Goal: Task Accomplishment & Management: Manage account settings

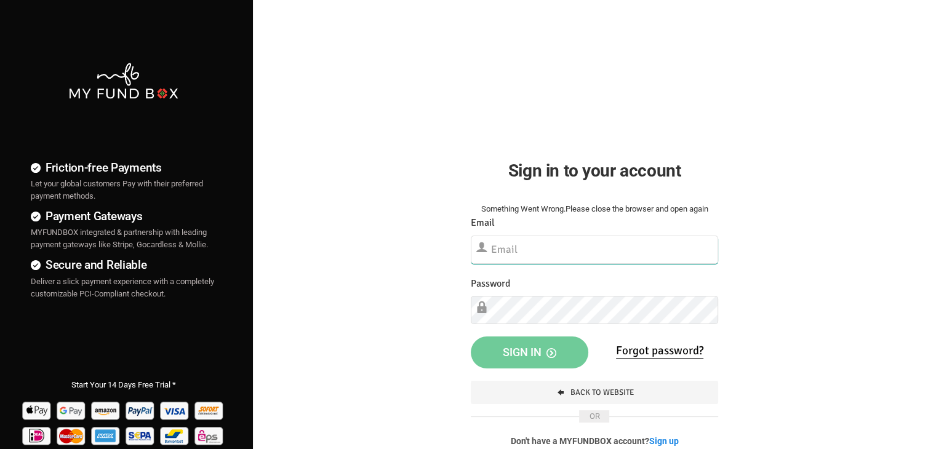
type input "[EMAIL_ADDRESS][DOMAIN_NAME]"
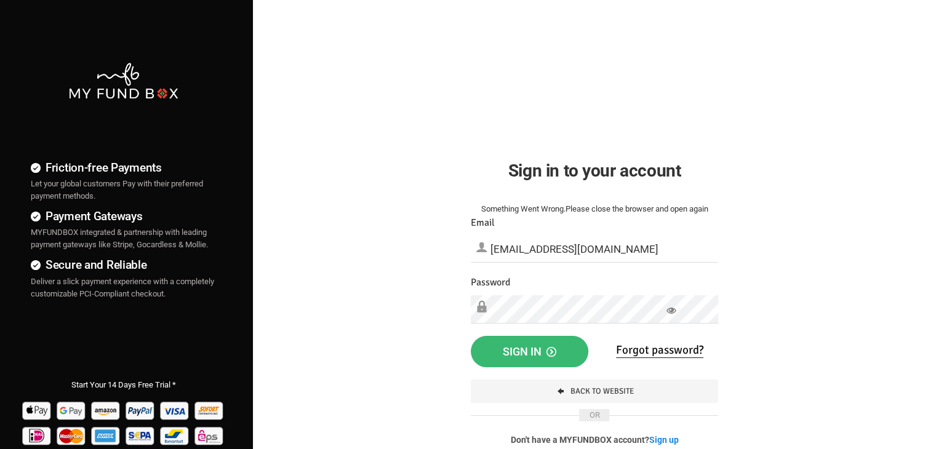
click at [517, 343] on button "Sign in" at bounding box center [530, 352] width 118 height 32
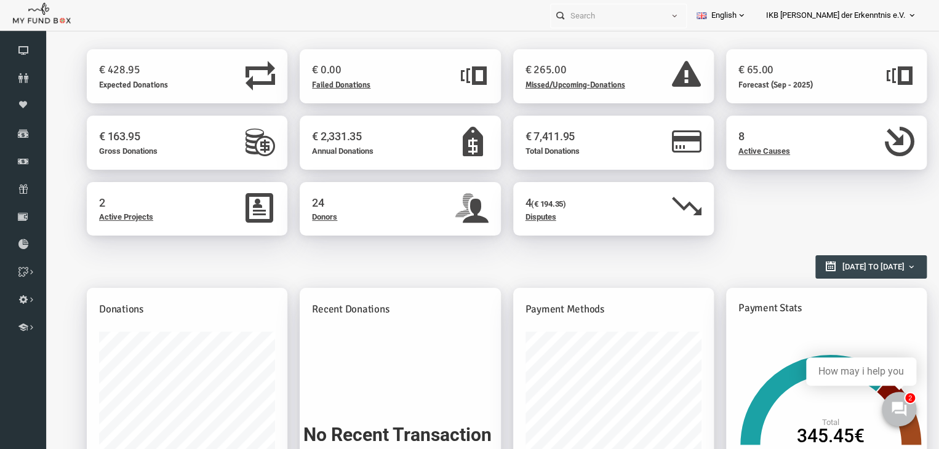
click at [511, 213] on span "Disputes" at bounding box center [523, 216] width 31 height 9
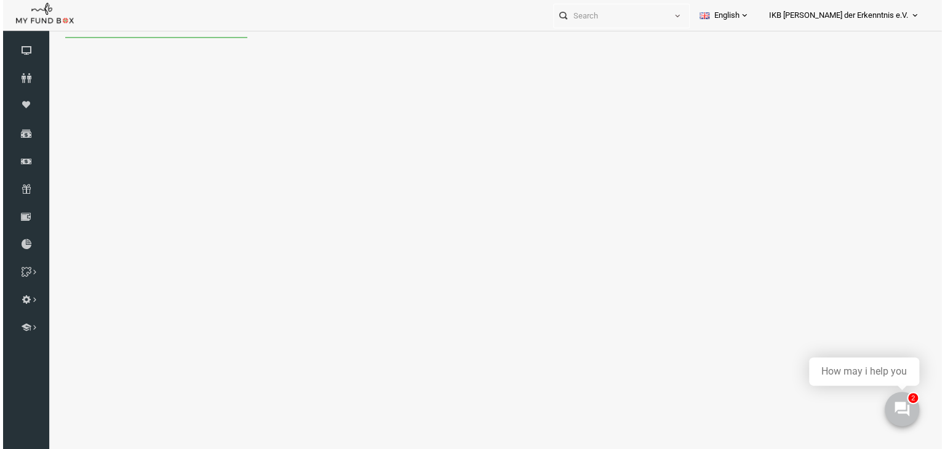
select select "100"
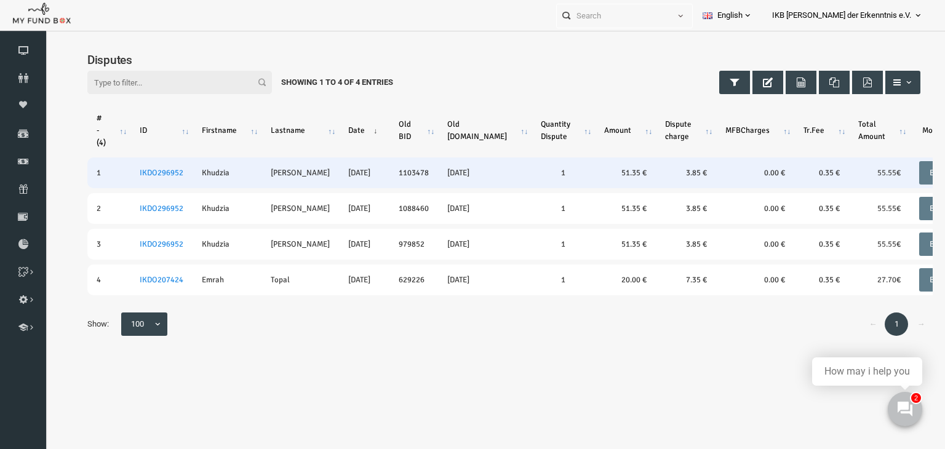
click at [431, 173] on td "20250731-- [DATE]" at bounding box center [467, 172] width 94 height 31
click at [145, 169] on link "IKDO296952" at bounding box center [143, 173] width 44 height 10
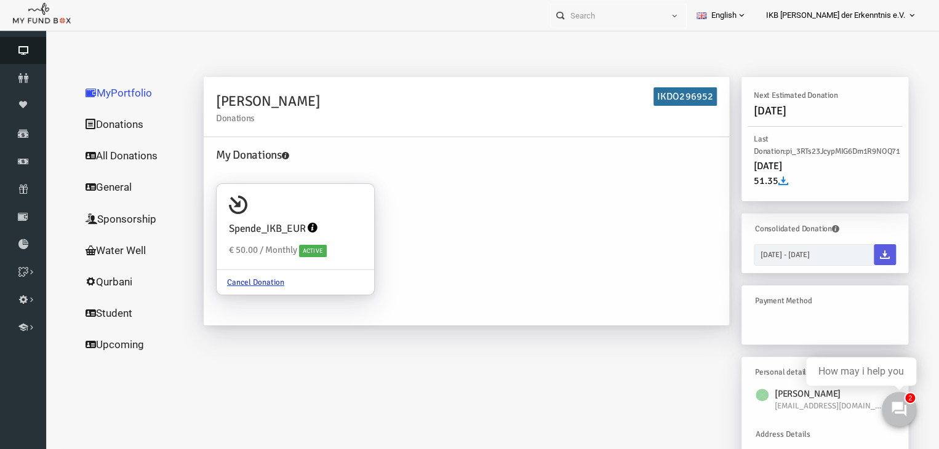
click at [17, 51] on icon at bounding box center [23, 51] width 46 height 10
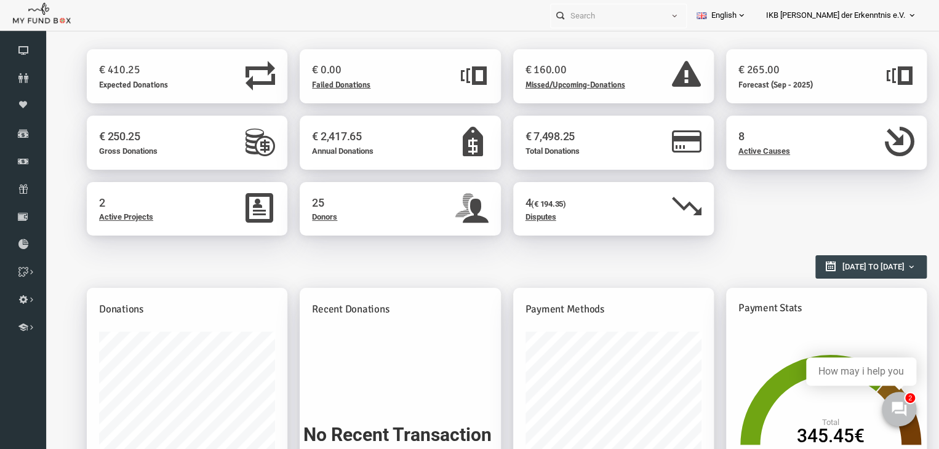
click at [520, 218] on span "Disputes" at bounding box center [523, 216] width 31 height 9
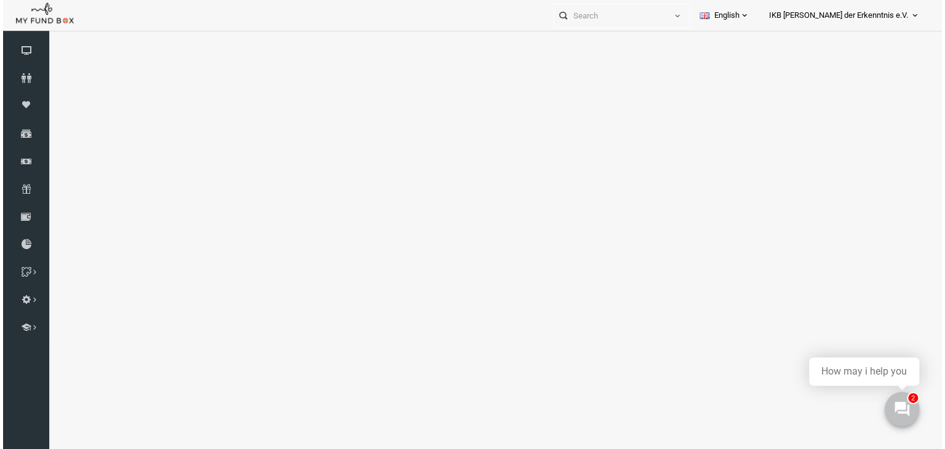
select select "100"
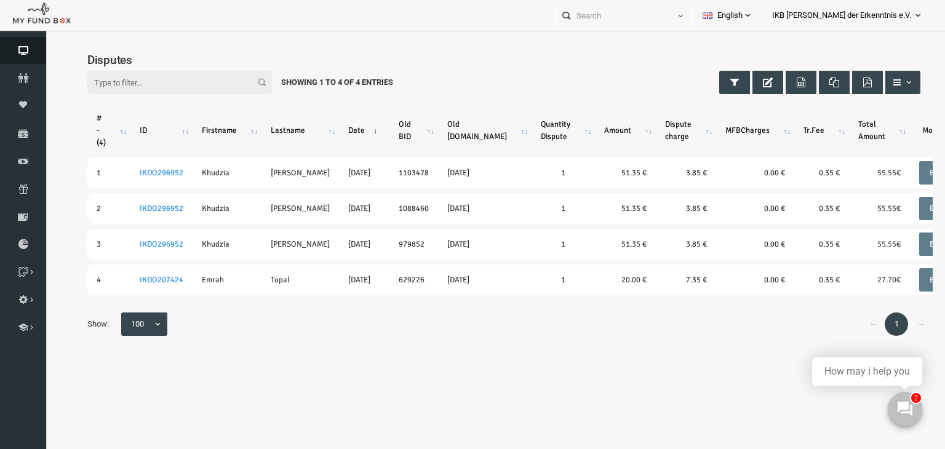
click at [17, 52] on icon at bounding box center [23, 51] width 46 height 10
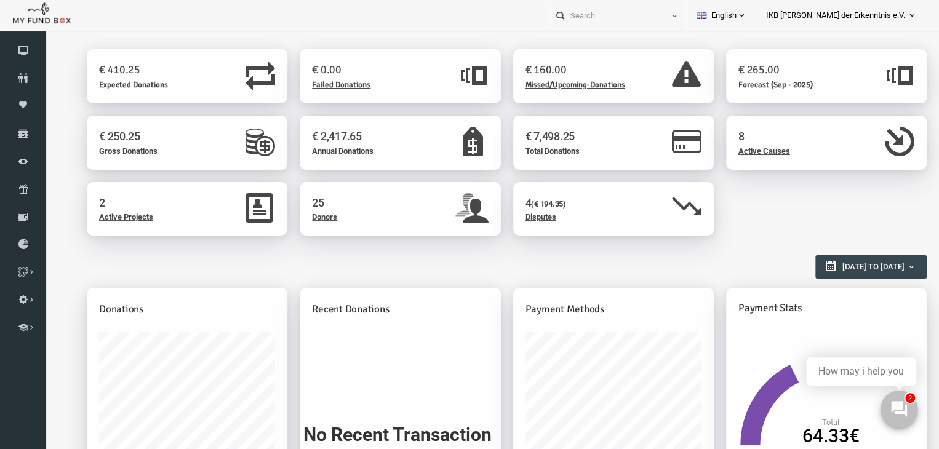
click at [899, 398] on button at bounding box center [898, 409] width 37 height 37
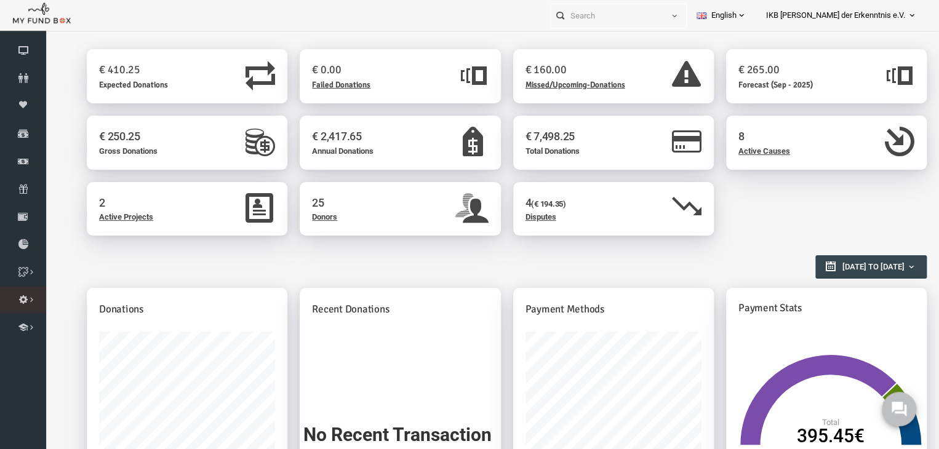
click at [0, 0] on icon at bounding box center [0, 0] width 0 height 0
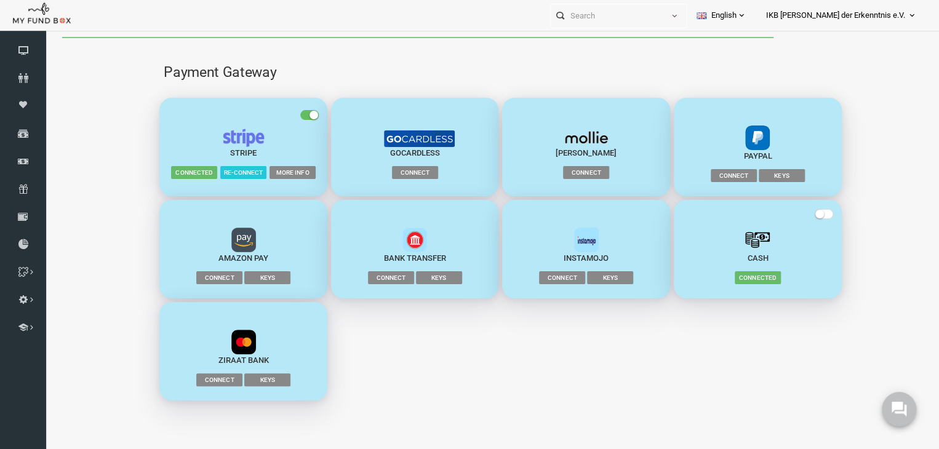
click at [399, 381] on div "Sofortüberweisung Connect Keys Amazon Pay Connect Keys" at bounding box center [482, 300] width 685 height 204
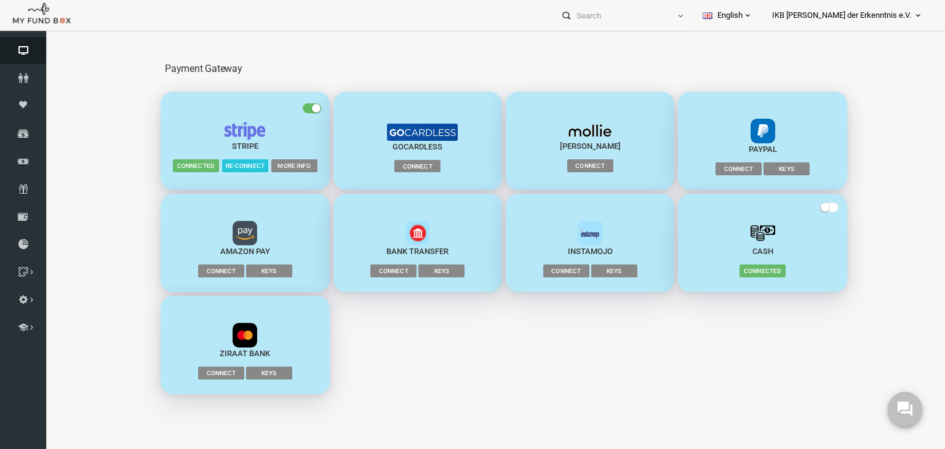
click at [26, 47] on icon at bounding box center [23, 51] width 46 height 10
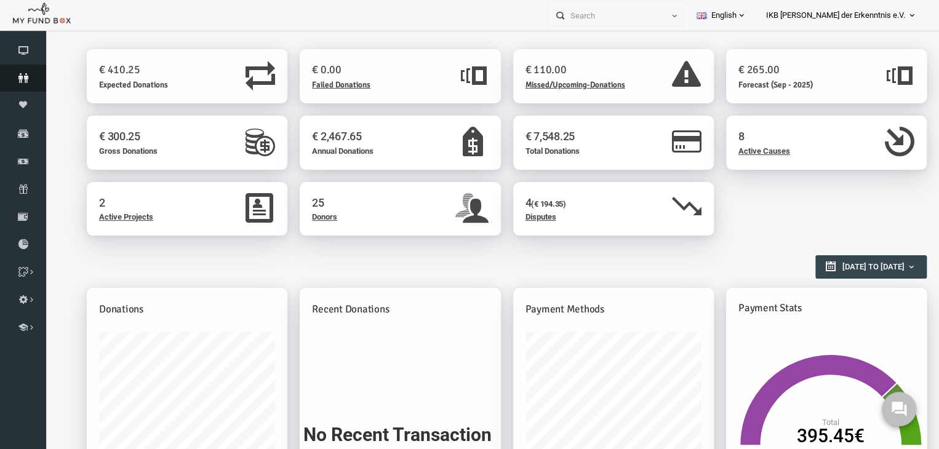
click at [16, 76] on icon at bounding box center [23, 78] width 46 height 10
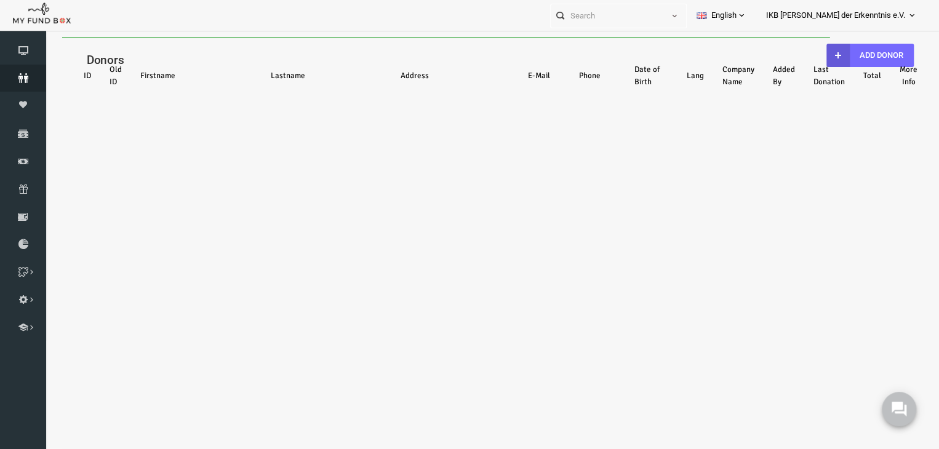
select select "100"
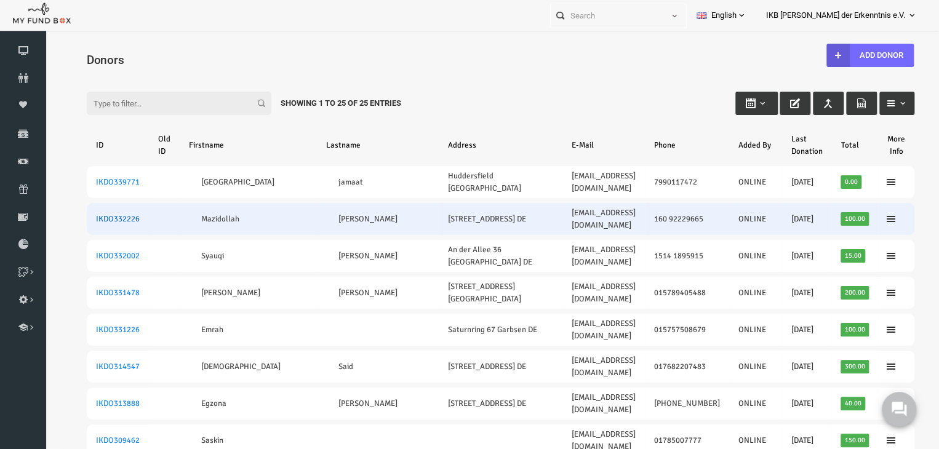
click at [105, 214] on link "IKDO332226" at bounding box center [100, 219] width 44 height 10
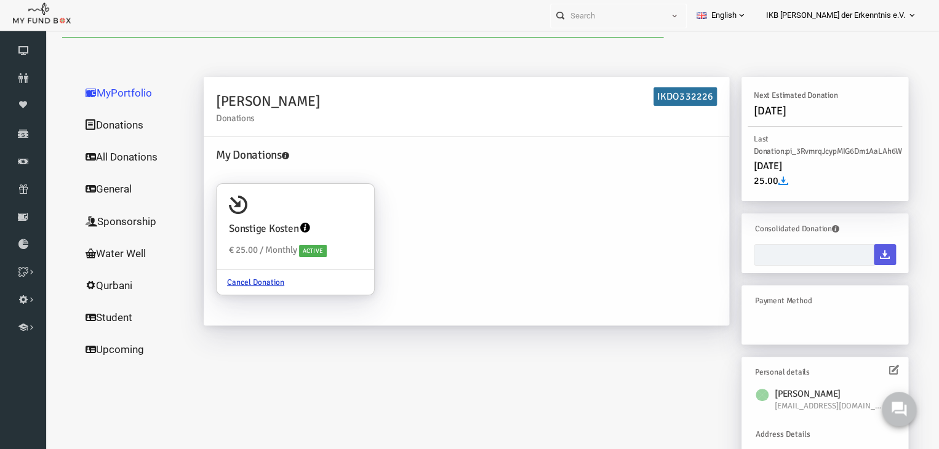
type input "[DATE] - [DATE]"
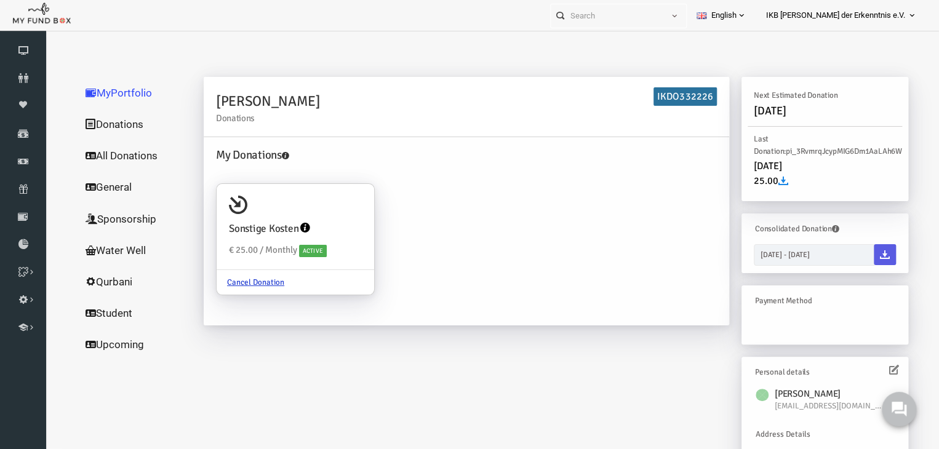
scroll to position [14, 0]
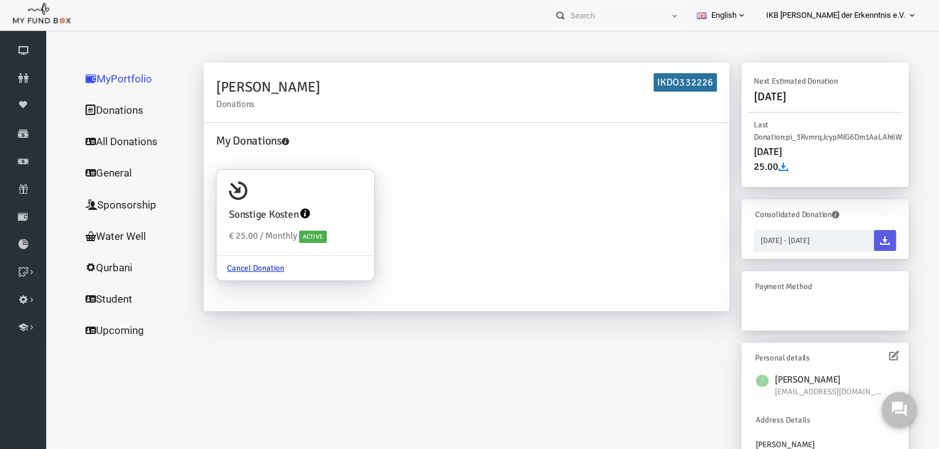
click at [786, 286] on h6 "Payment Method" at bounding box center [804, 287] width 135 height 12
click at [875, 357] on div "Personal details" at bounding box center [807, 357] width 154 height 17
click at [871, 354] on icon at bounding box center [876, 356] width 10 height 10
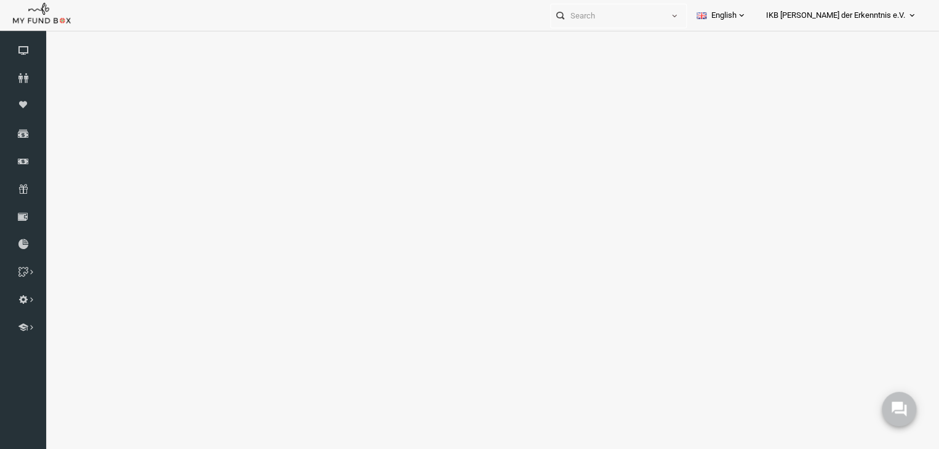
scroll to position [0, 0]
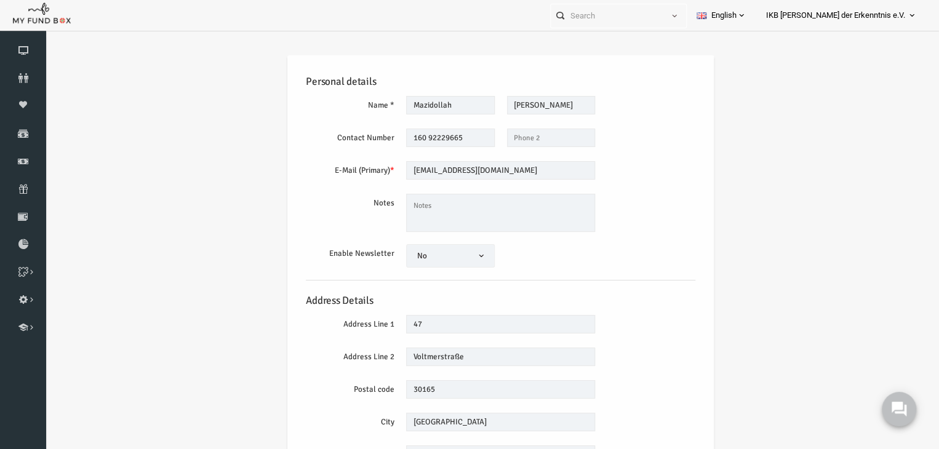
click at [635, 172] on div "E-Mail (Primary) * [EMAIL_ADDRESS][DOMAIN_NAME] We will be sending invoices to …" at bounding box center [483, 171] width 402 height 20
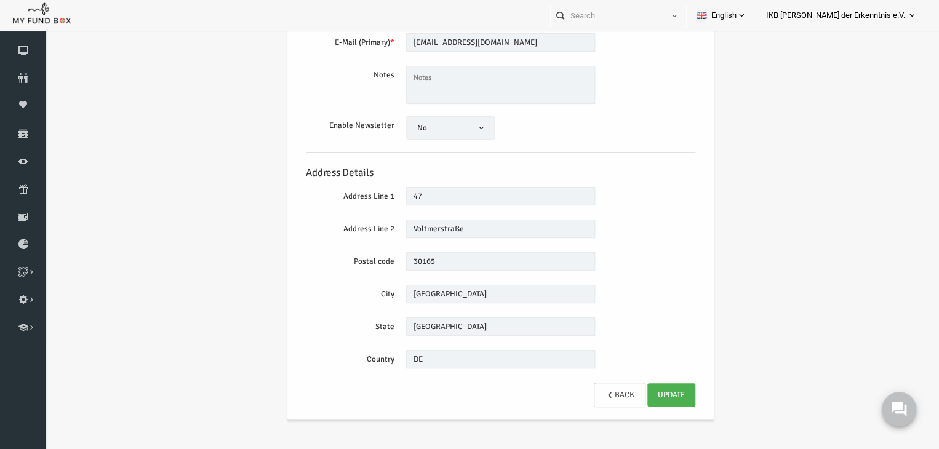
scroll to position [132, 0]
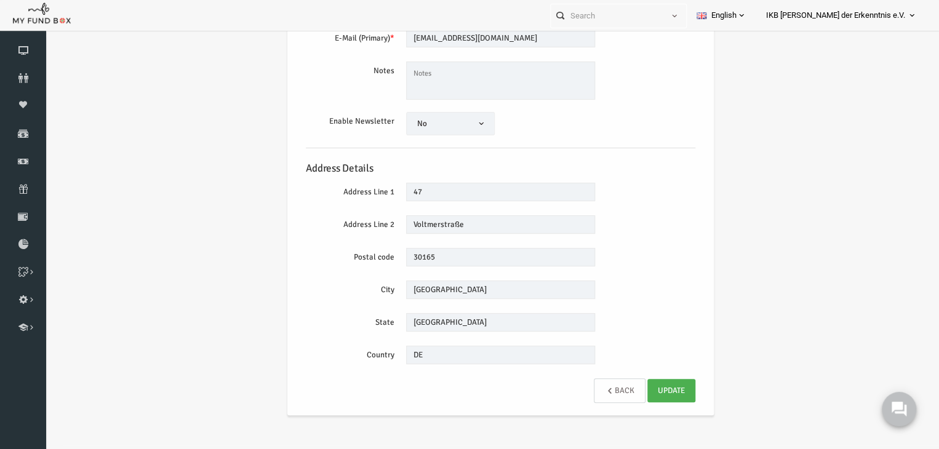
click at [586, 382] on link "Back" at bounding box center [602, 390] width 52 height 25
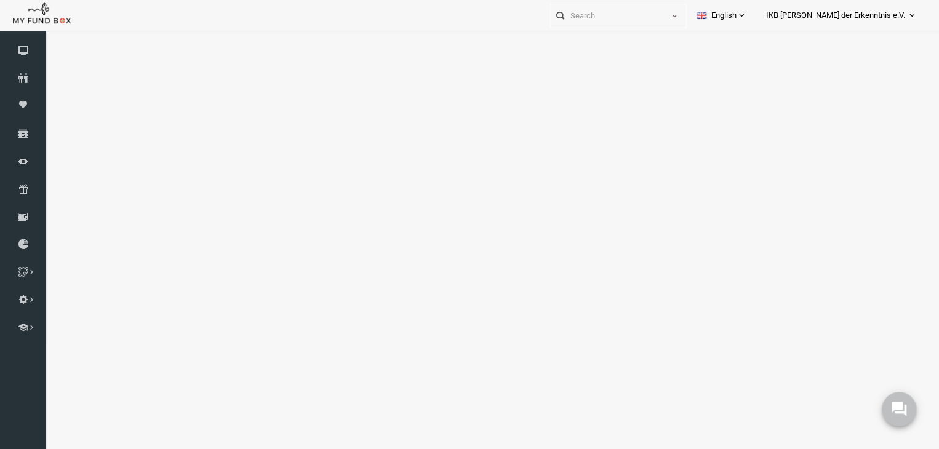
scroll to position [0, 0]
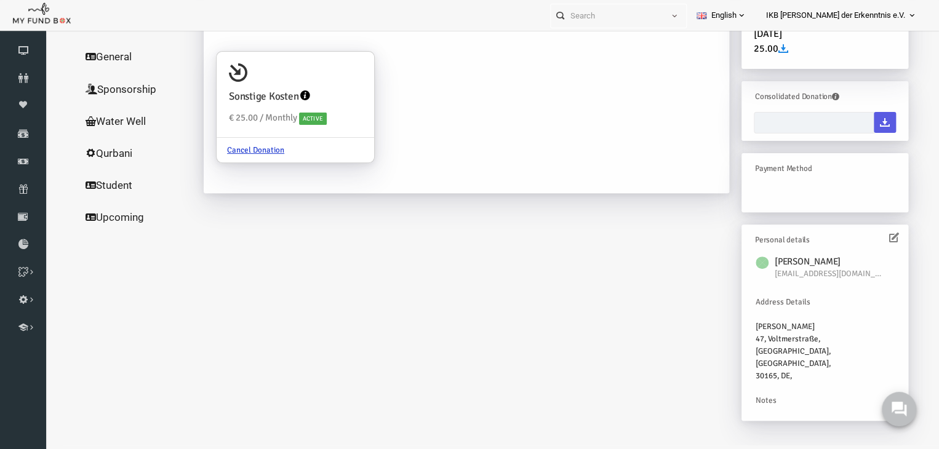
type input "[DATE] - [DATE]"
click at [263, 243] on div "[PERSON_NAME] Donations IKDO332226 My Donations Sonstige Kosten € 25.00 / Month…" at bounding box center [537, 189] width 729 height 488
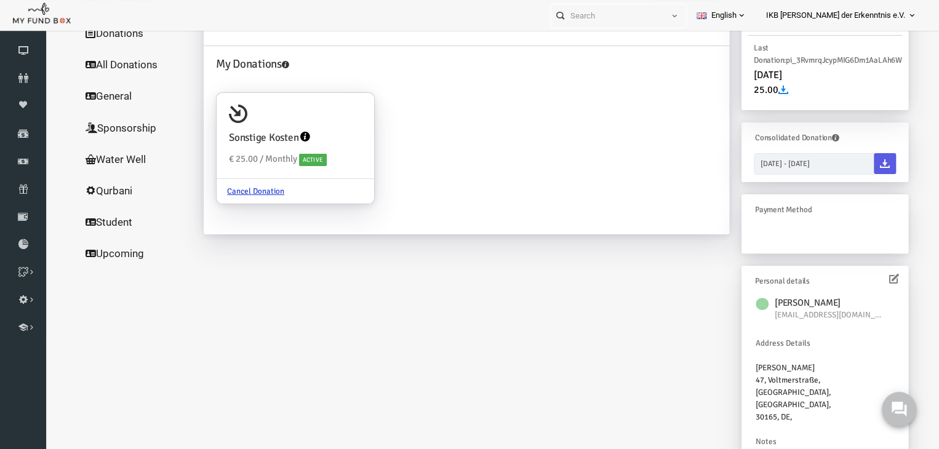
drag, startPoint x: 106, startPoint y: 94, endPoint x: 106, endPoint y: 38, distance: 56.0
click at [106, 33] on ul "MyPortfolio Donations All Donations General Sponsorship Water Well Qurbani Stud…" at bounding box center [118, 226] width 123 height 496
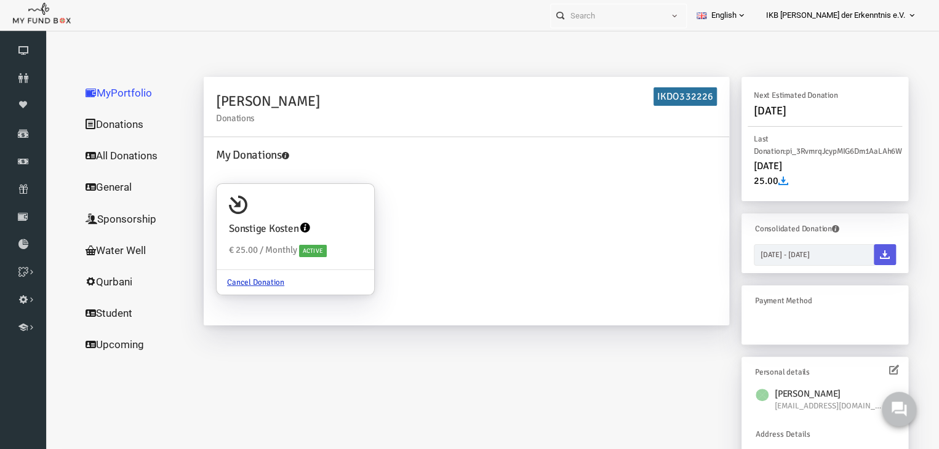
click at [84, 124] on link "Donations" at bounding box center [118, 124] width 123 height 32
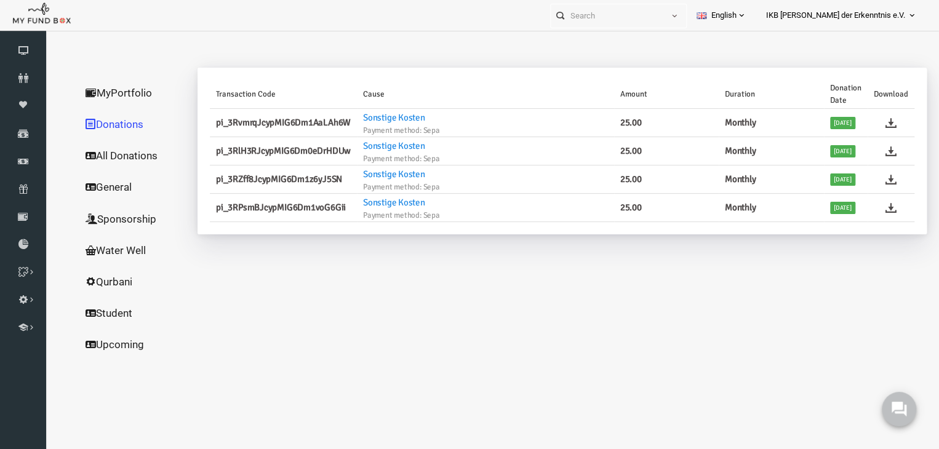
click at [99, 146] on link "All Donations" at bounding box center [118, 156] width 123 height 32
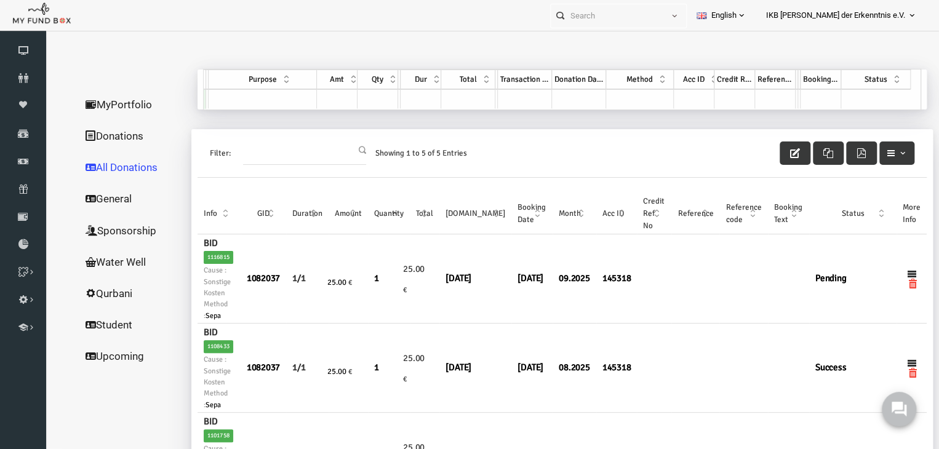
click at [96, 197] on link "General" at bounding box center [118, 199] width 123 height 32
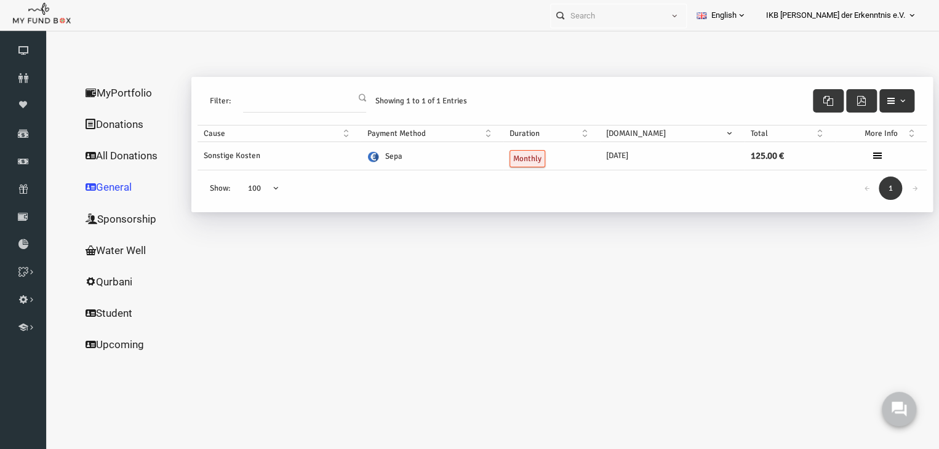
click at [888, 102] on span "button" at bounding box center [885, 101] width 10 height 10
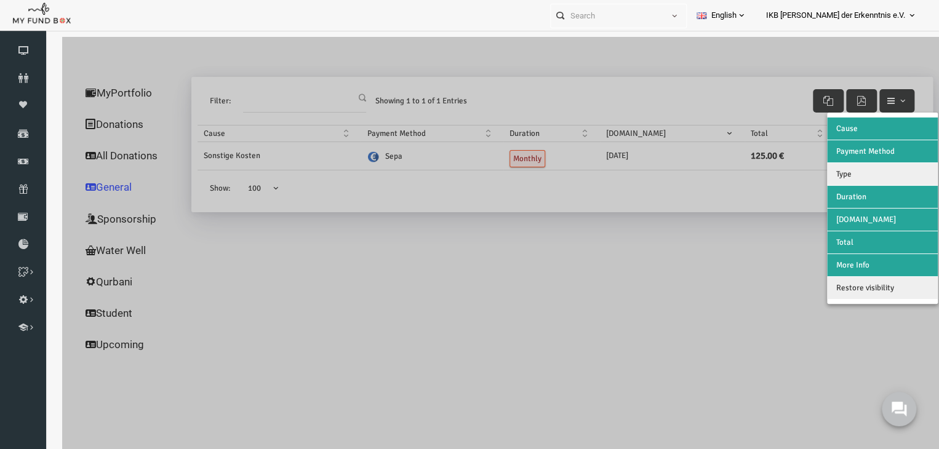
click at [846, 144] on button "Payment Method" at bounding box center [864, 151] width 111 height 22
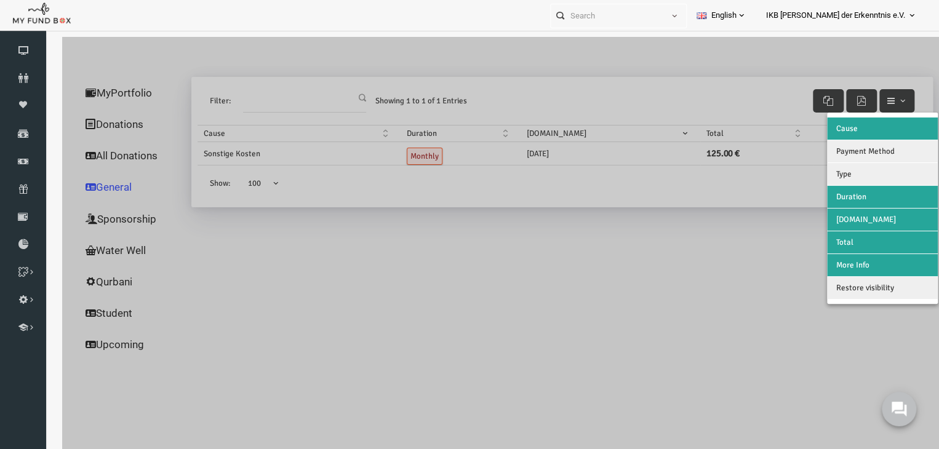
click at [835, 148] on span "Payment Method" at bounding box center [847, 151] width 58 height 10
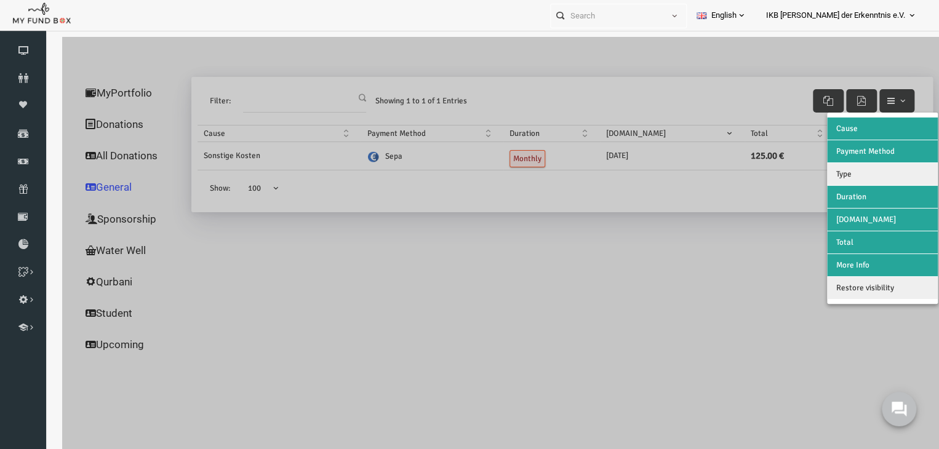
click at [696, 261] on div at bounding box center [482, 294] width 877 height 514
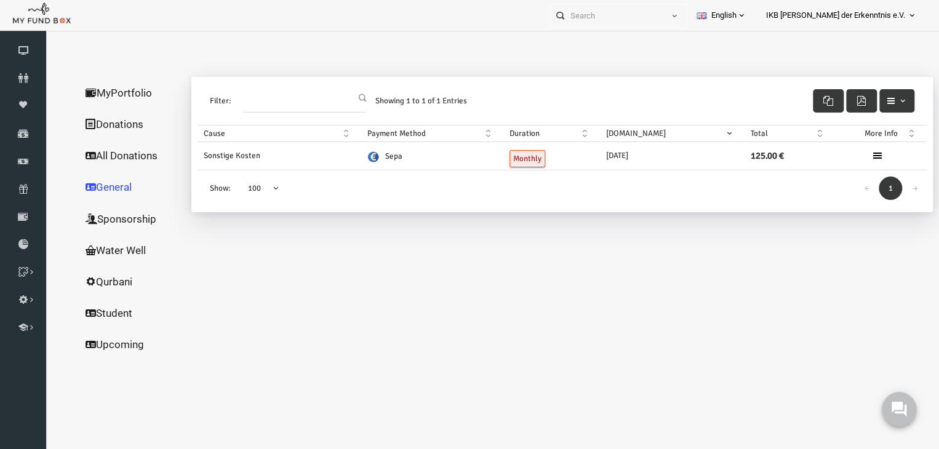
click at [97, 94] on link "MyPortfolio" at bounding box center [118, 93] width 123 height 32
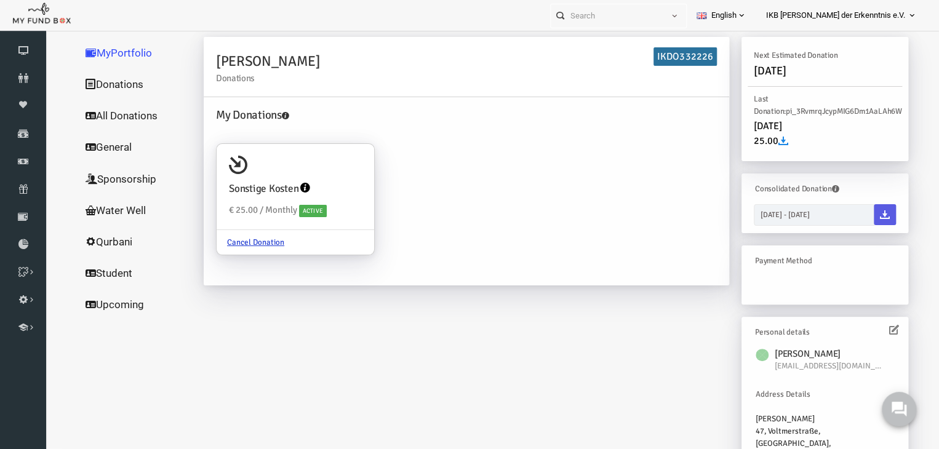
scroll to position [105, 0]
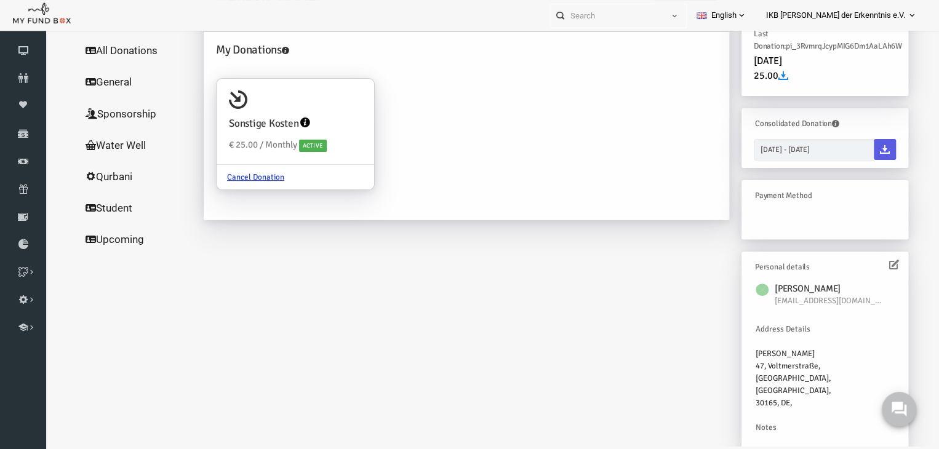
click at [368, 332] on div "[PERSON_NAME] Donations IKDO332226 My Donations Sonstige Kosten € 25.00 / Month…" at bounding box center [537, 216] width 729 height 488
click at [22, 81] on icon at bounding box center [23, 78] width 46 height 10
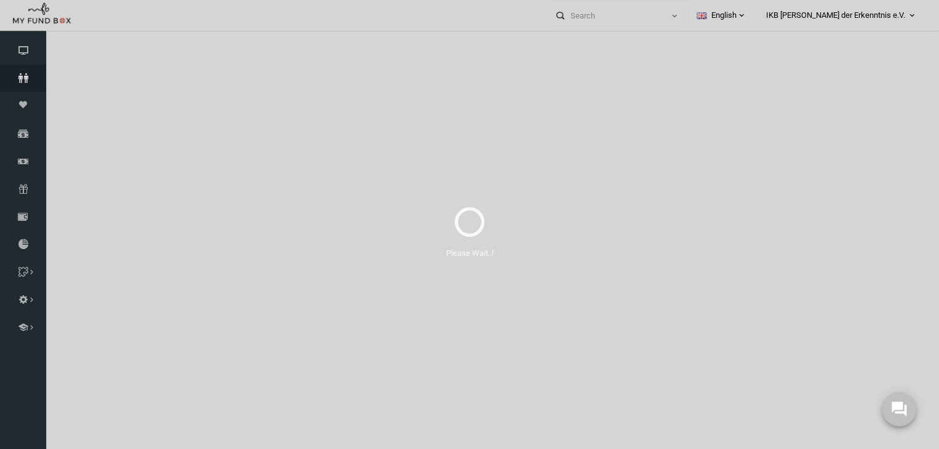
scroll to position [0, 0]
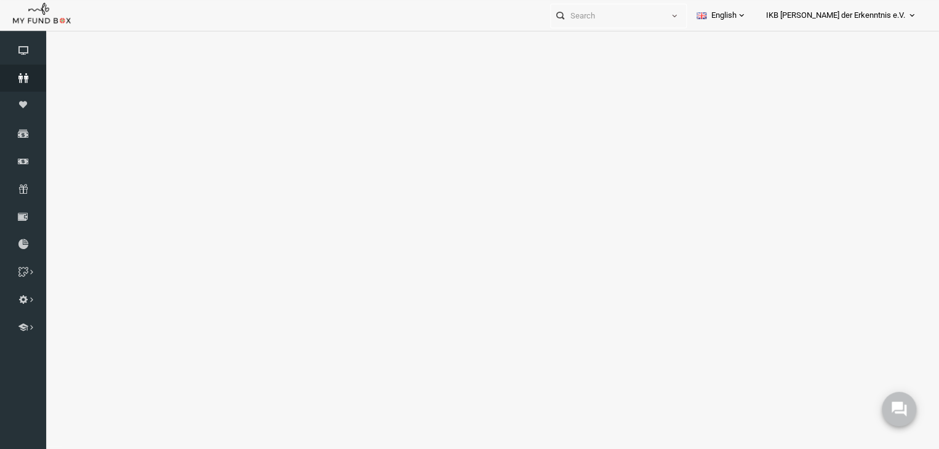
select select "100"
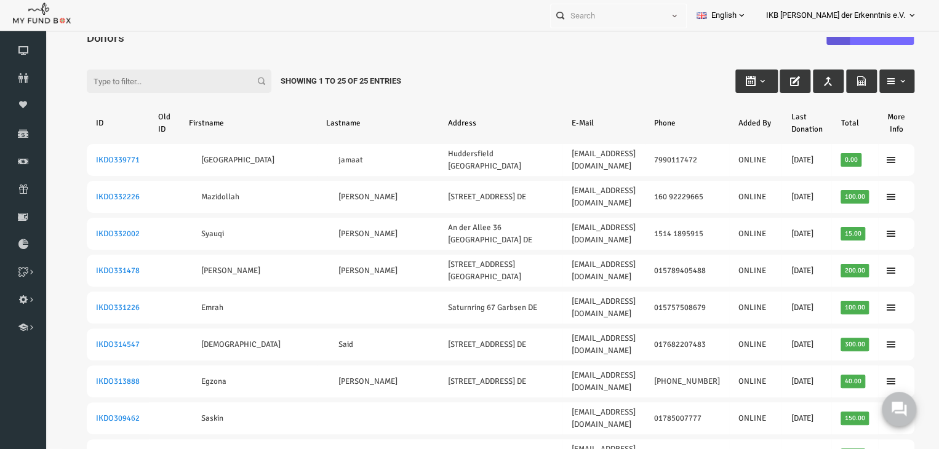
scroll to position [25, 0]
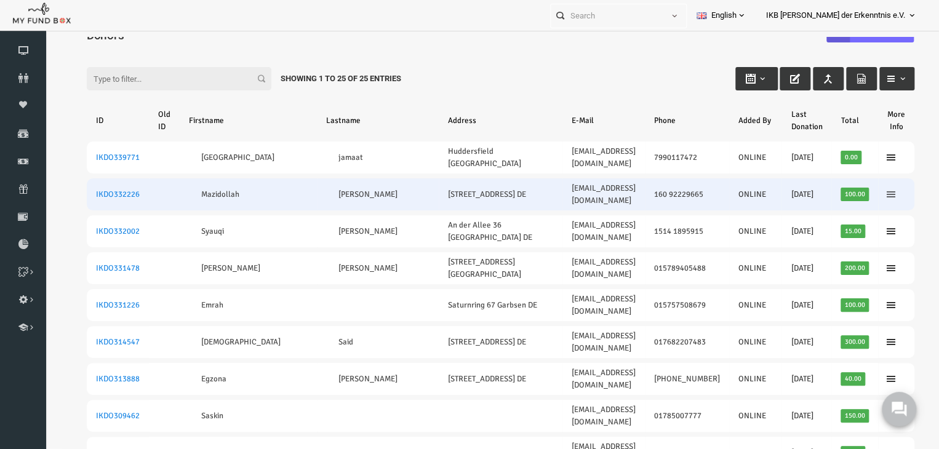
click at [868, 189] on icon at bounding box center [873, 194] width 10 height 10
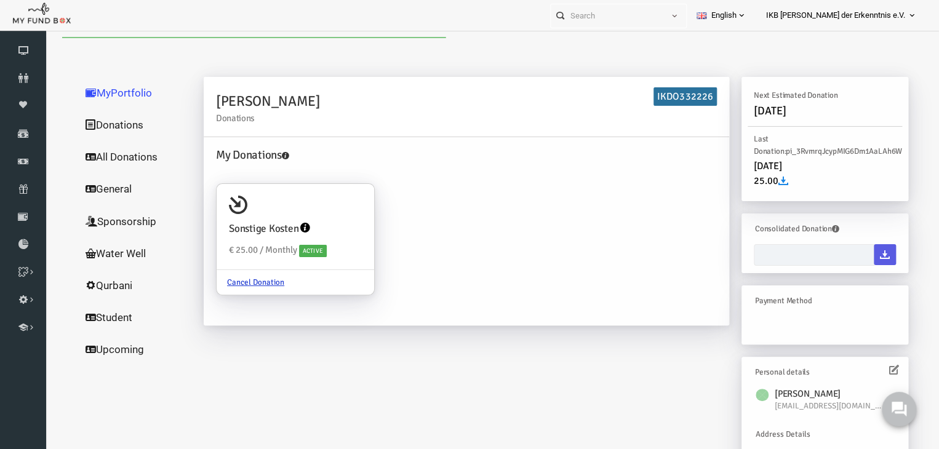
scroll to position [0, 0]
click at [286, 225] on icon at bounding box center [287, 228] width 10 height 10
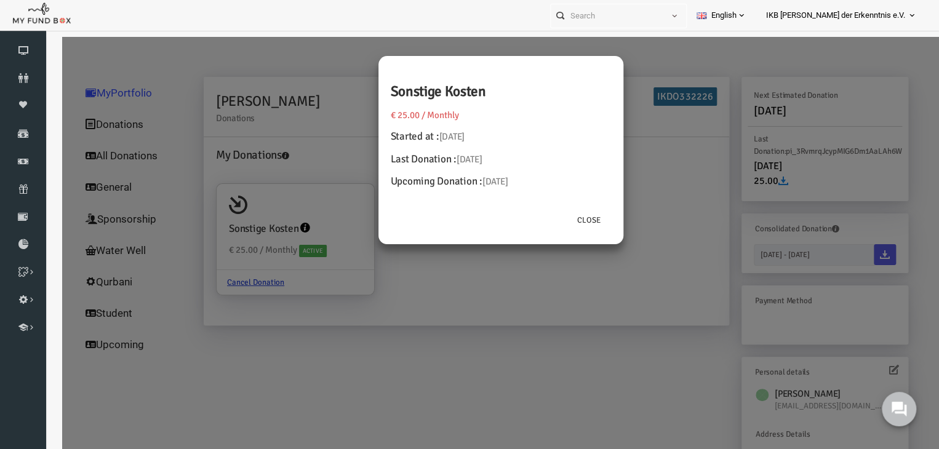
click at [486, 255] on div "Sonstige Kosten € 25.00 / Monthly Started at : [DATE] Last Donation : [DATE] Up…" at bounding box center [482, 294] width 877 height 514
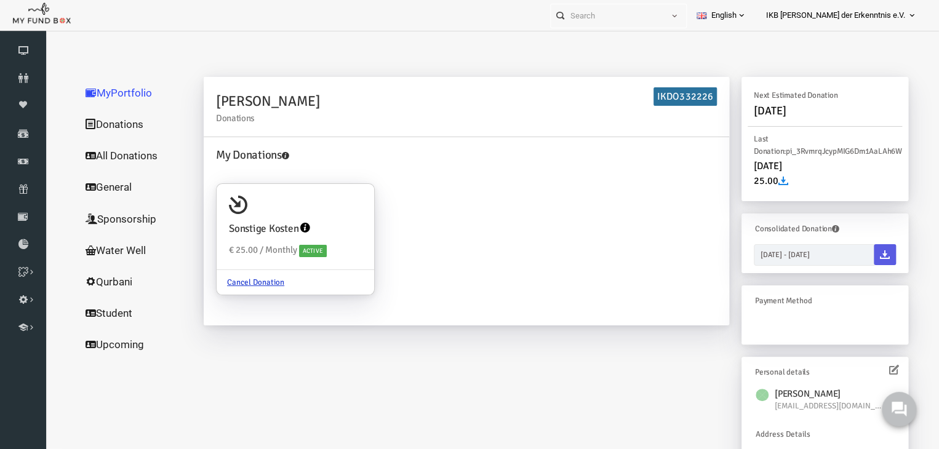
click at [96, 148] on link "All Donations" at bounding box center [118, 156] width 123 height 32
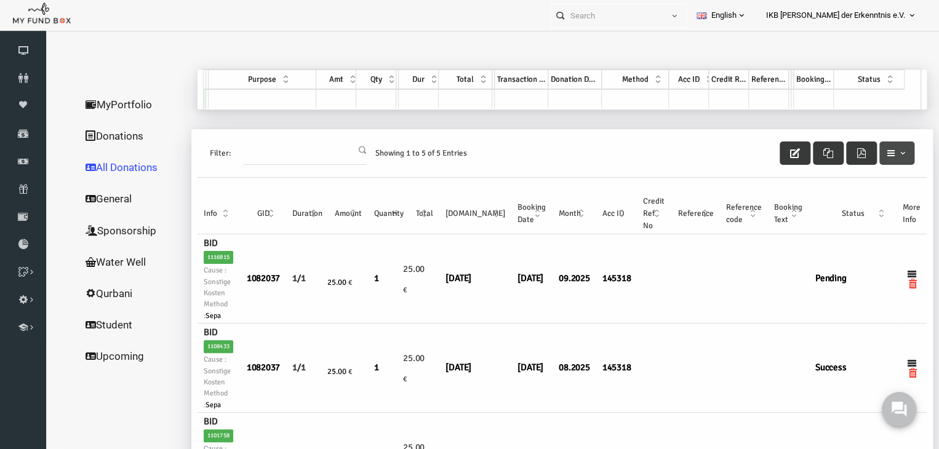
click at [880, 155] on span "button" at bounding box center [885, 153] width 10 height 10
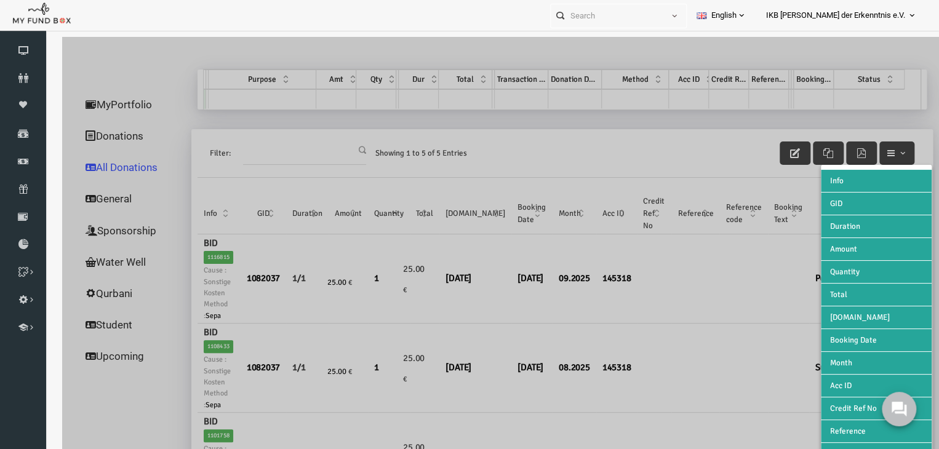
click at [616, 140] on div at bounding box center [482, 294] width 877 height 514
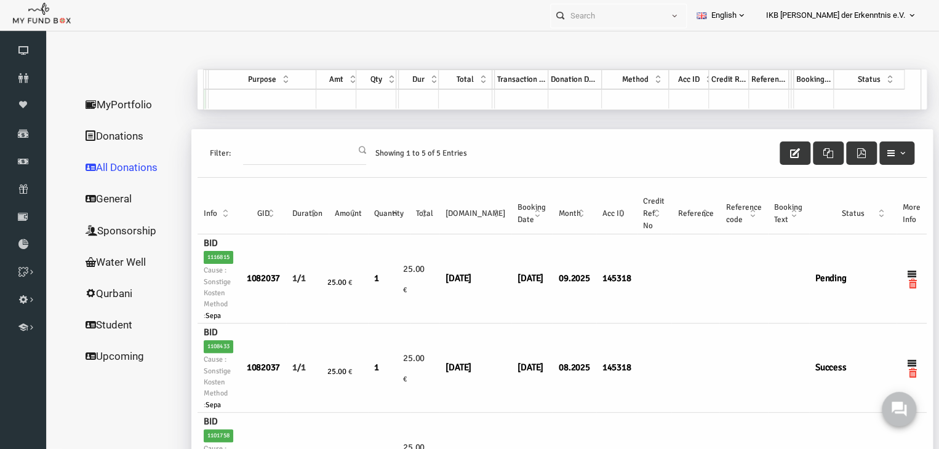
click at [96, 139] on link "Donations" at bounding box center [118, 136] width 123 height 32
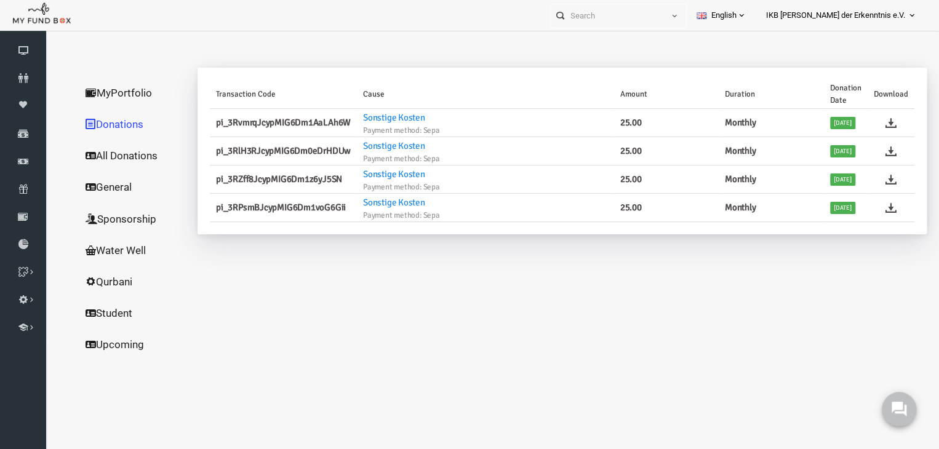
click at [90, 92] on link "MyPortfolio" at bounding box center [118, 93] width 123 height 32
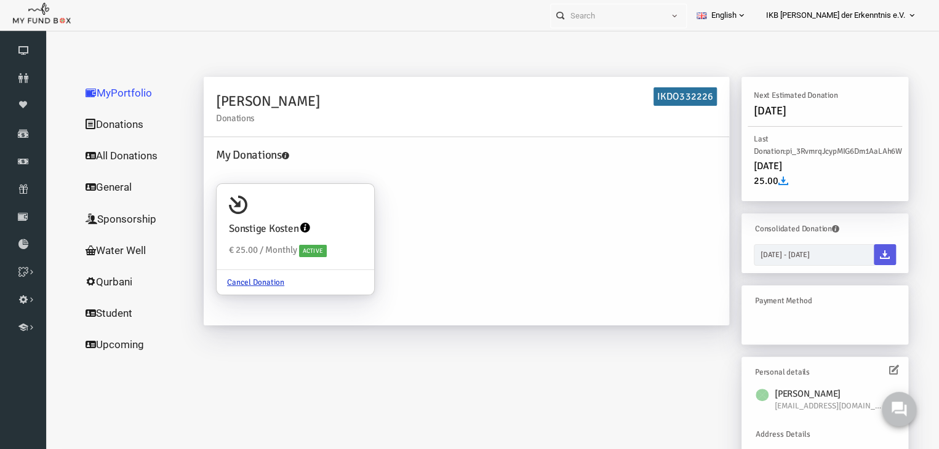
click at [412, 168] on div "My Donations Sonstige Kosten € 25.00 / Monthly Active Cancel Donation" at bounding box center [448, 229] width 513 height 166
click at [770, 300] on h6 "Payment Method" at bounding box center [804, 301] width 135 height 12
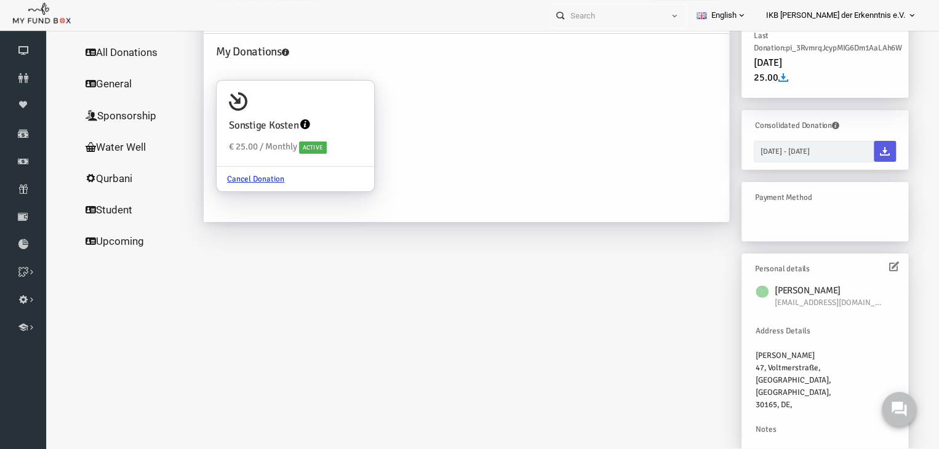
scroll to position [105, 0]
click at [758, 193] on h6 "Payment Method" at bounding box center [804, 195] width 135 height 12
click at [871, 265] on icon at bounding box center [876, 265] width 10 height 10
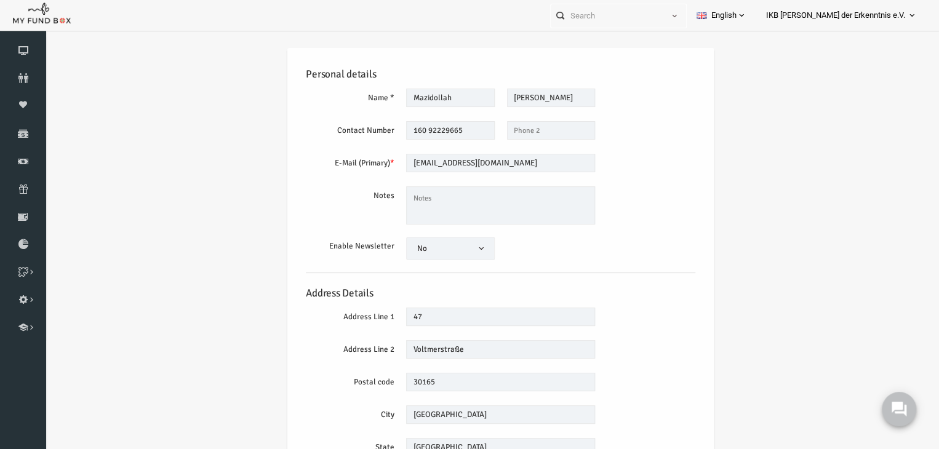
scroll to position [0, 0]
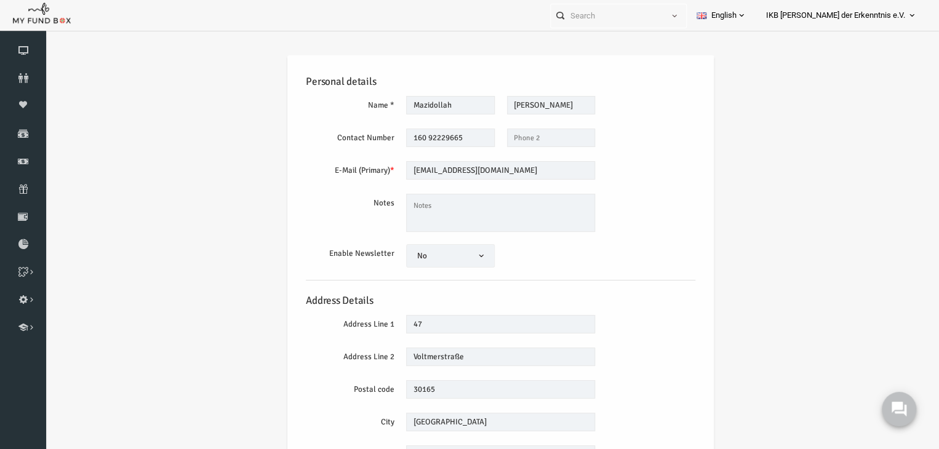
click at [839, 103] on div "Personal details Name * [GEOGRAPHIC_DATA] Description allows upto maximum of 25…" at bounding box center [482, 304] width 877 height 535
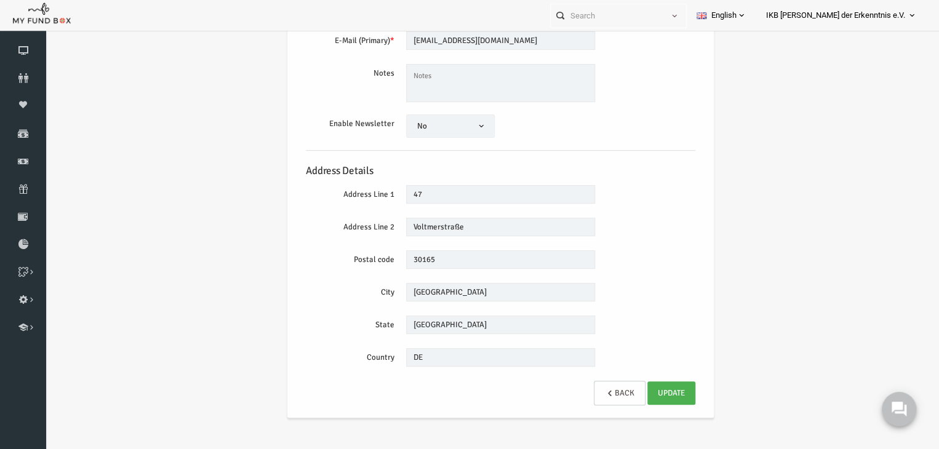
scroll to position [132, 0]
click at [595, 387] on link "Back" at bounding box center [602, 390] width 52 height 25
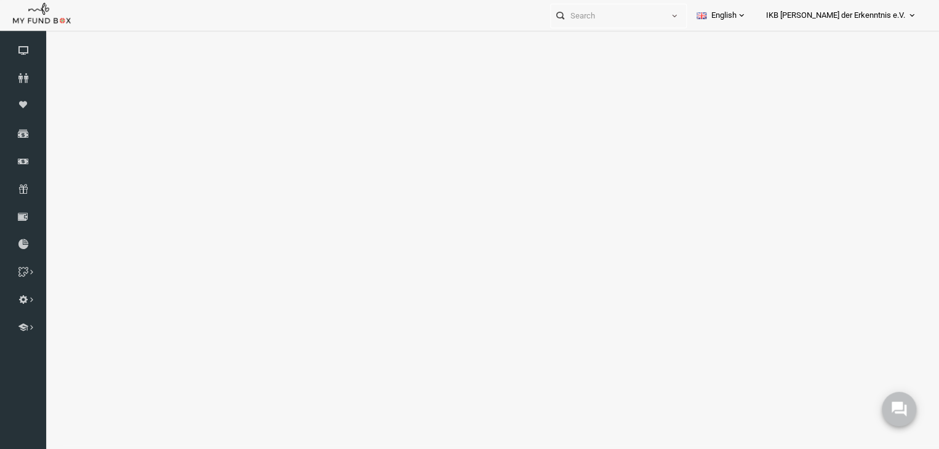
scroll to position [0, 0]
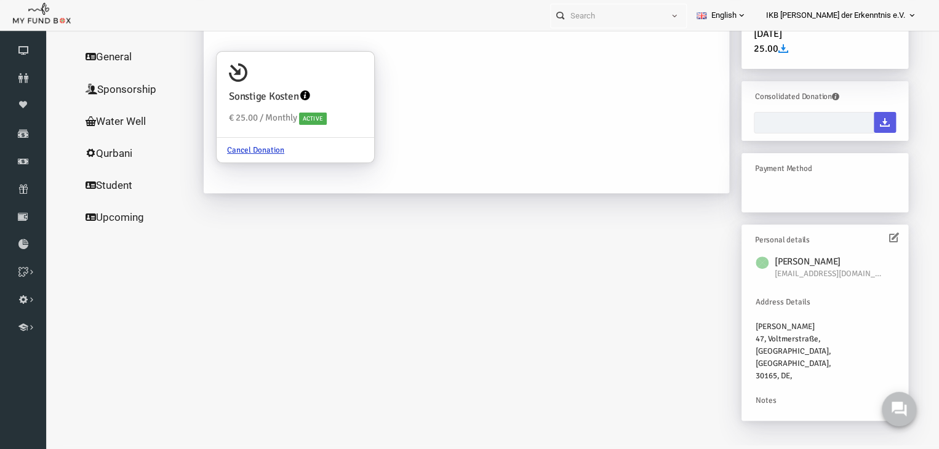
type input "[DATE] - [DATE]"
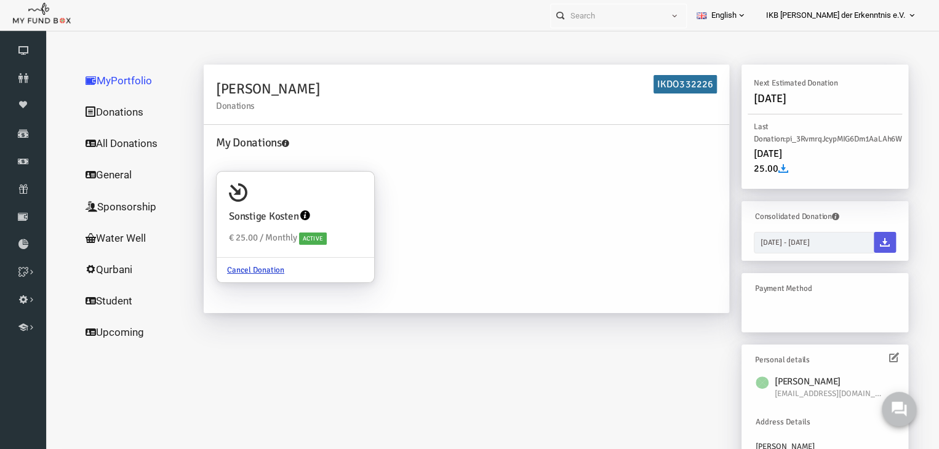
scroll to position [12, 0]
drag, startPoint x: 944, startPoint y: 42, endPoint x: 723, endPoint y: 74, distance: 222.5
click at [88, 114] on link "Donations" at bounding box center [118, 113] width 123 height 32
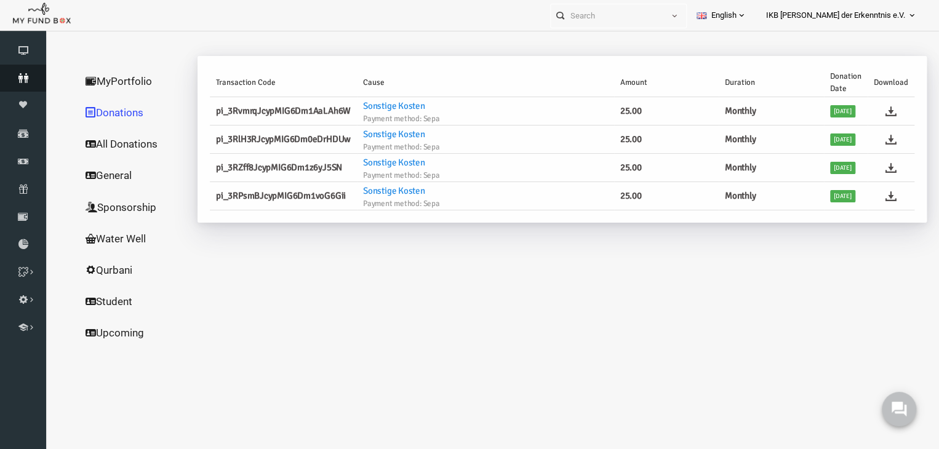
click at [20, 77] on icon at bounding box center [23, 78] width 46 height 10
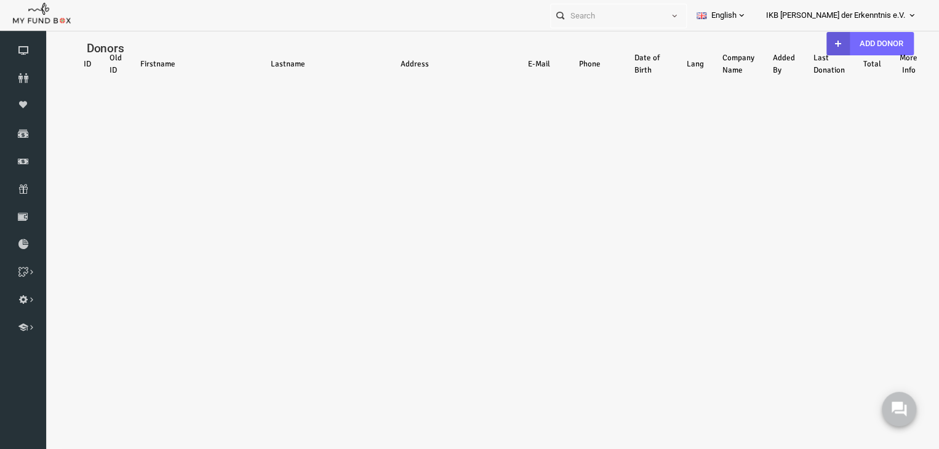
scroll to position [0, 0]
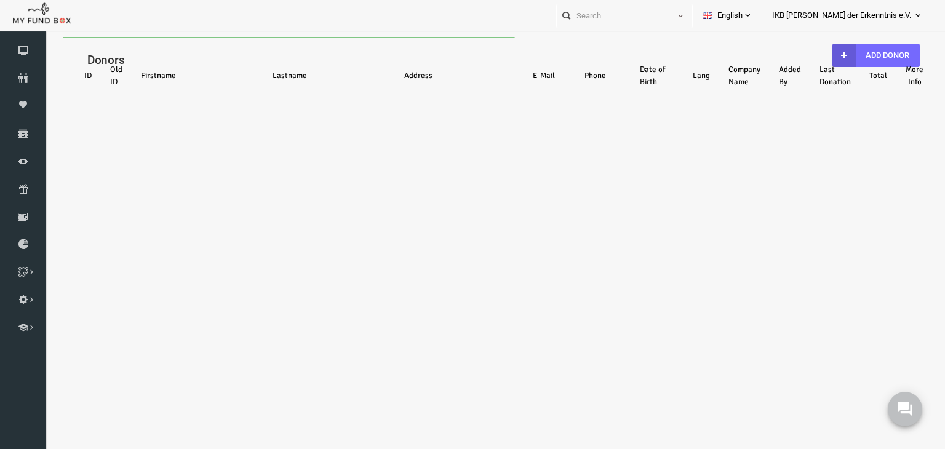
select select "100"
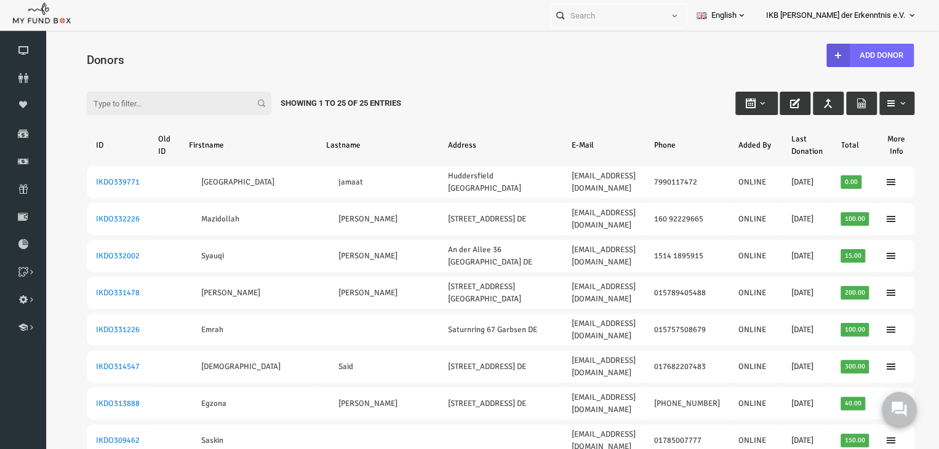
click at [772, 102] on icon "button" at bounding box center [777, 103] width 10 height 10
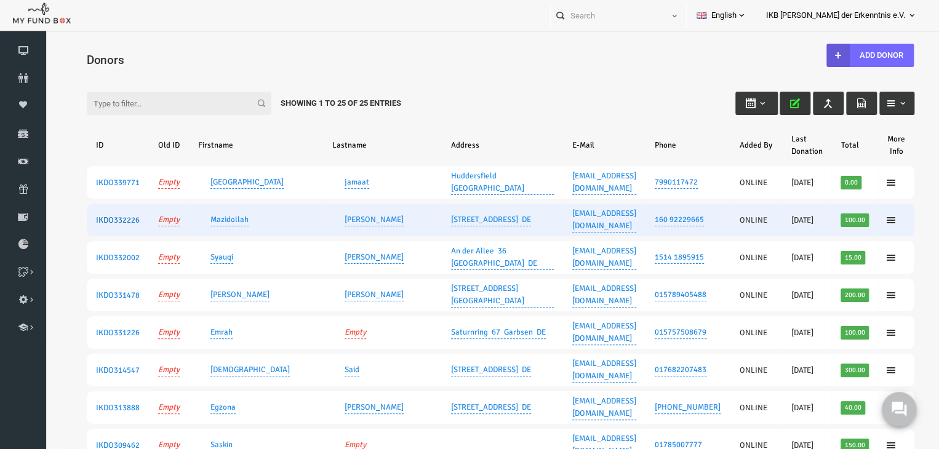
click at [92, 215] on link "IKDO332226" at bounding box center [100, 220] width 44 height 10
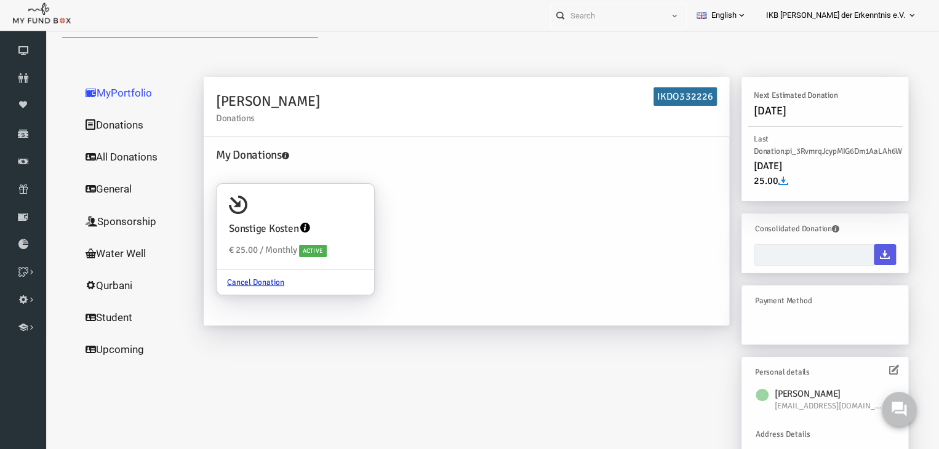
type input "[DATE] - [DATE]"
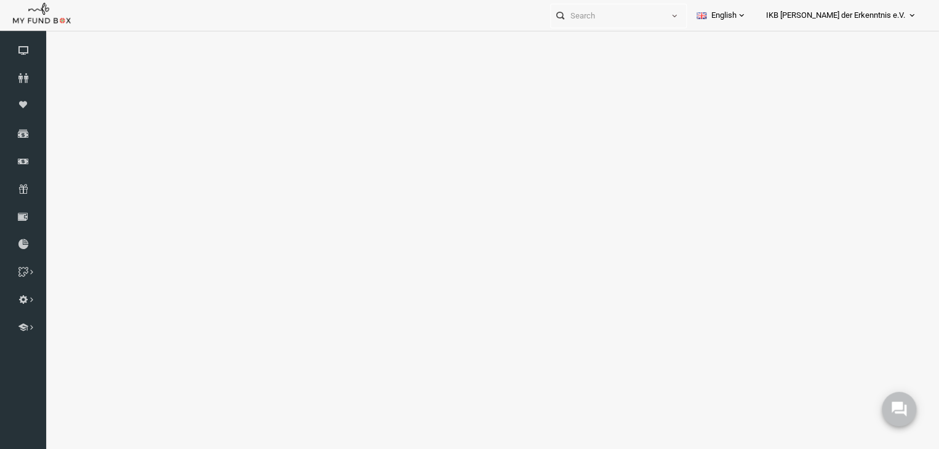
select select "100"
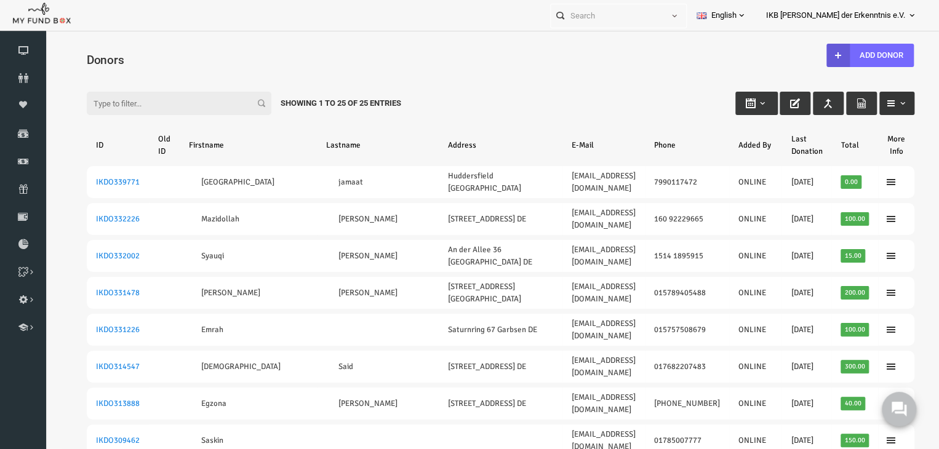
click at [880, 100] on span "button" at bounding box center [885, 103] width 10 height 10
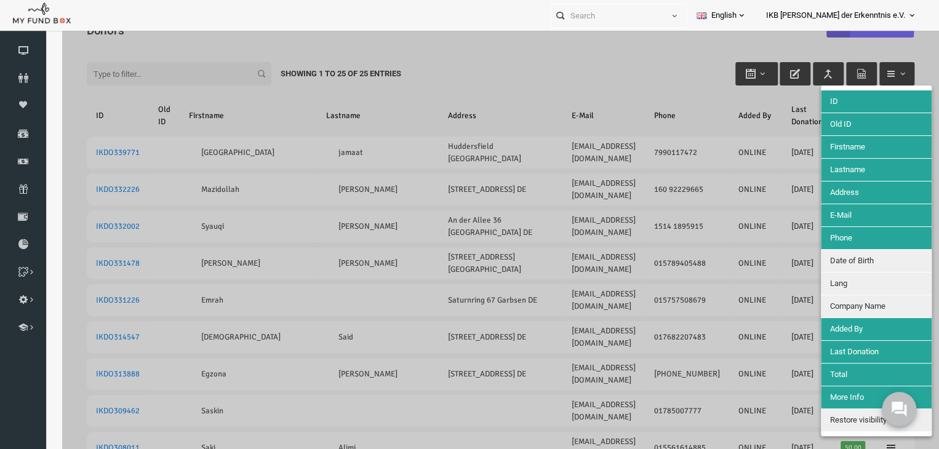
scroll to position [14, 0]
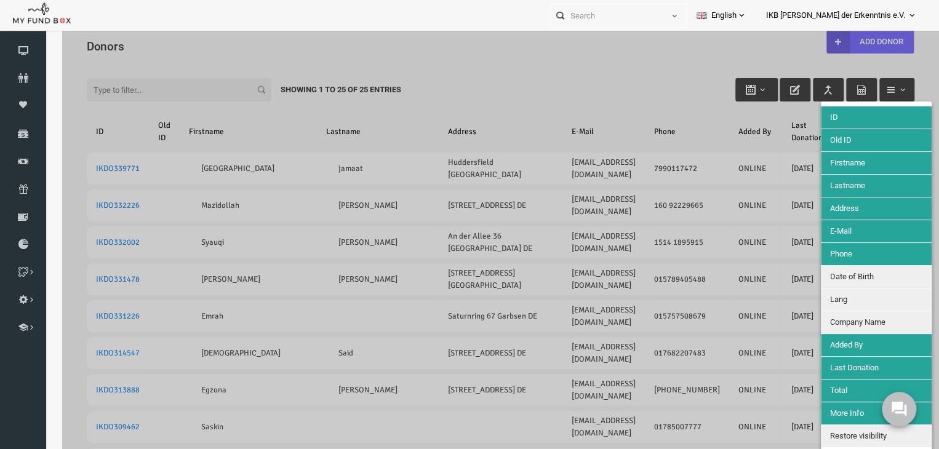
drag, startPoint x: 944, startPoint y: 143, endPoint x: 853, endPoint y: 10, distance: 161.4
click at [878, 95] on div at bounding box center [482, 450] width 877 height 854
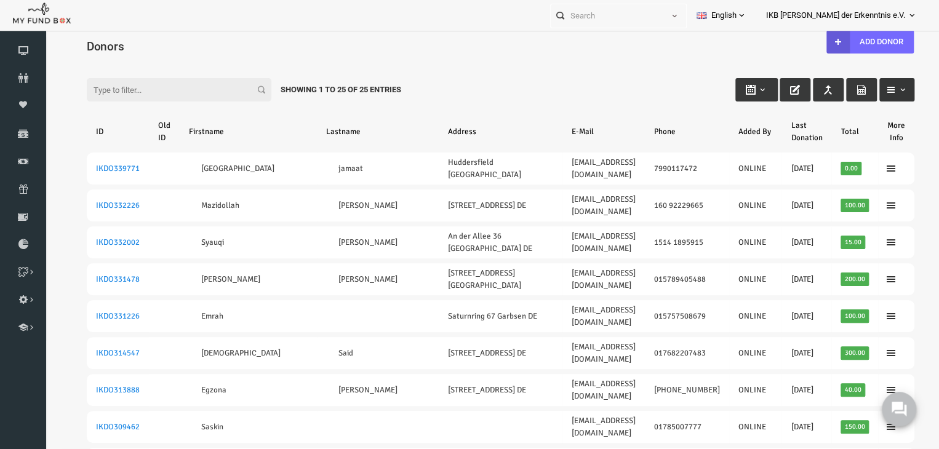
click at [880, 84] on button "button" at bounding box center [878, 89] width 35 height 23
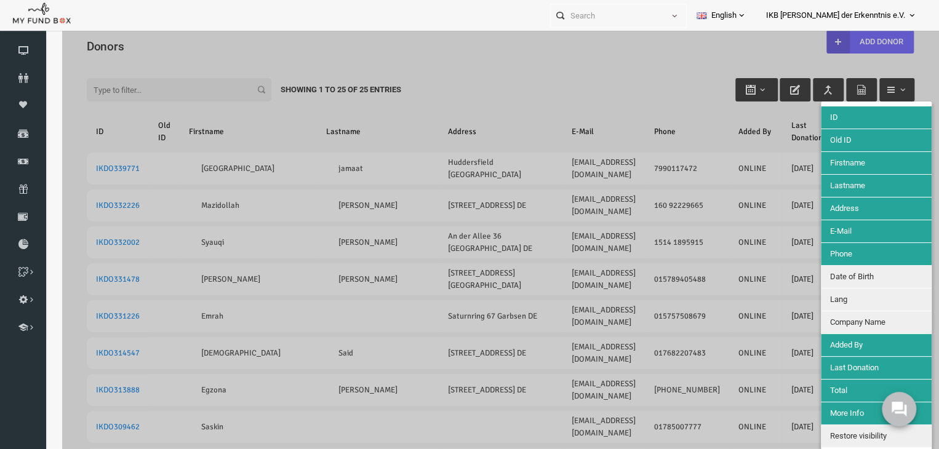
click at [903, 68] on div at bounding box center [482, 450] width 877 height 854
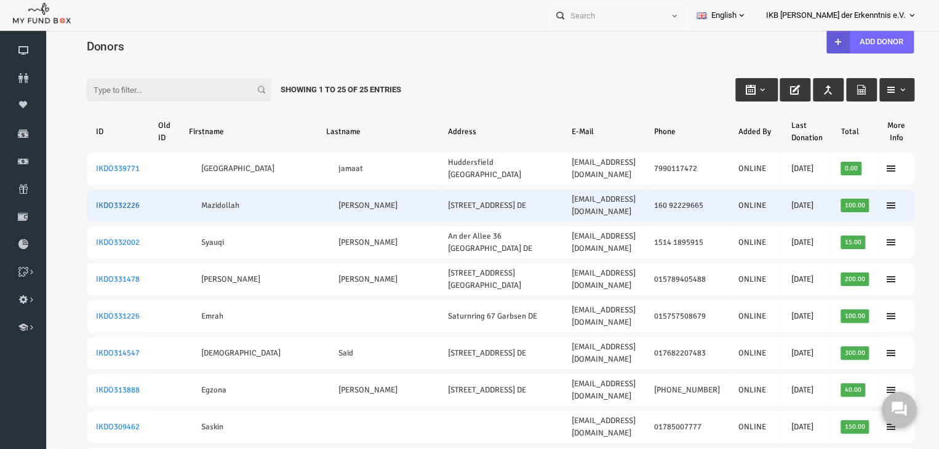
click at [89, 201] on link "IKDO332226" at bounding box center [100, 206] width 44 height 10
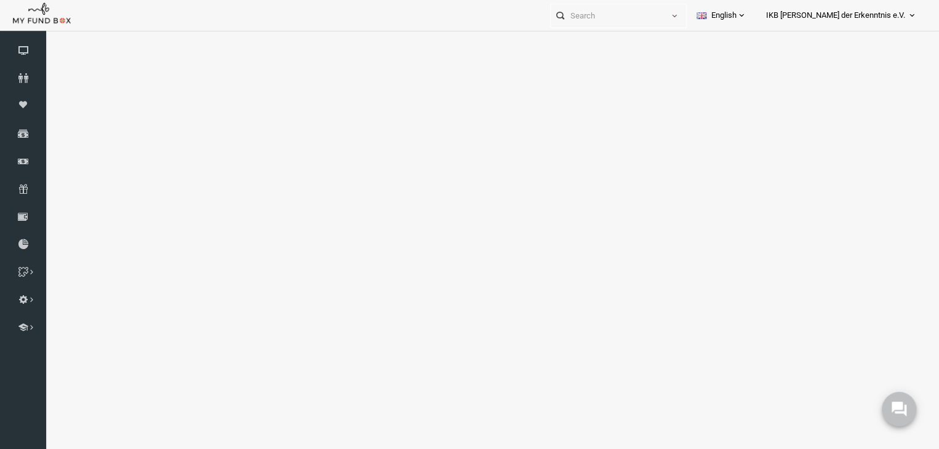
scroll to position [0, 0]
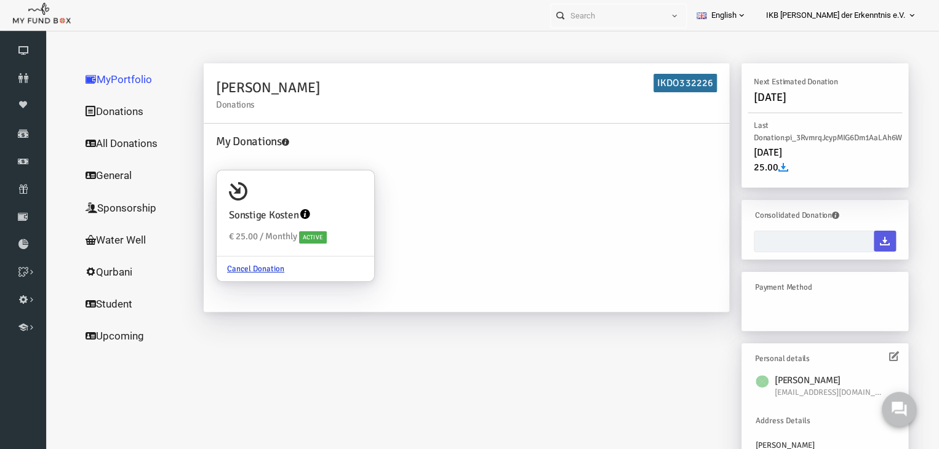
type input "[DATE] - [DATE]"
click at [664, 84] on h6 "IKDO332226" at bounding box center [666, 83] width 63 height 18
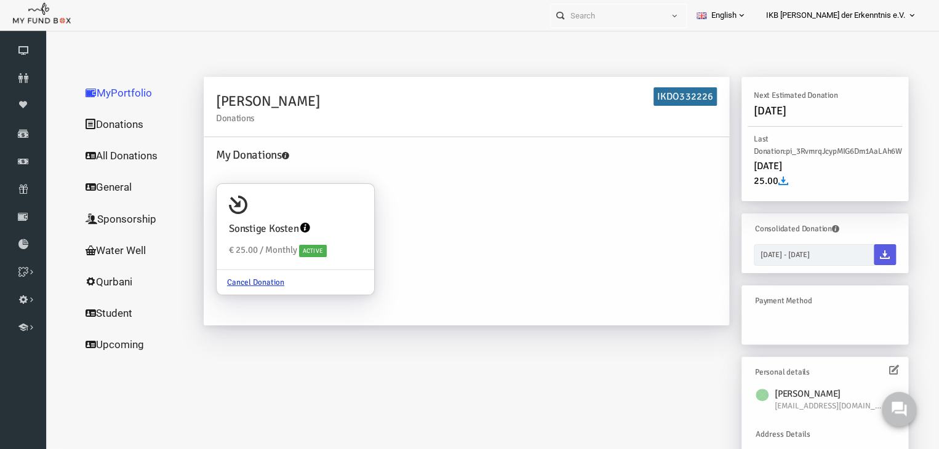
click at [797, 146] on span "pi_3RvmrqJcypMIG6Dm1AaLAh6W" at bounding box center [826, 151] width 116 height 10
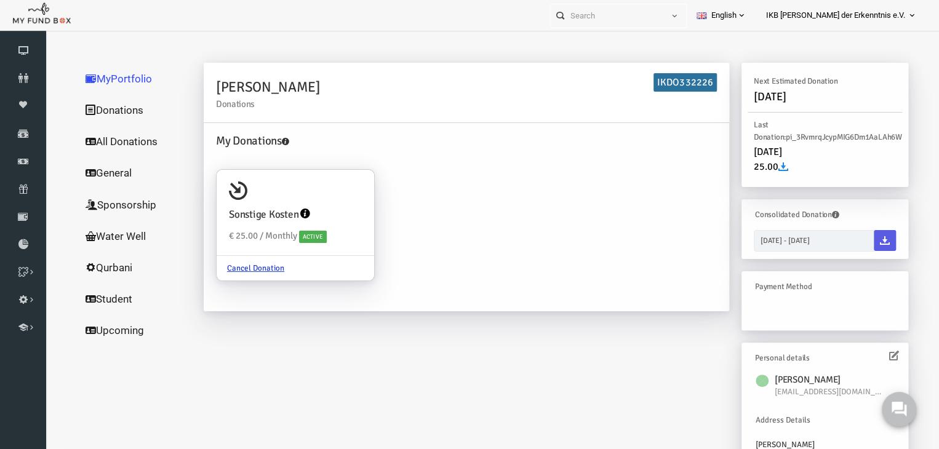
click at [98, 115] on link "Donations" at bounding box center [118, 110] width 123 height 32
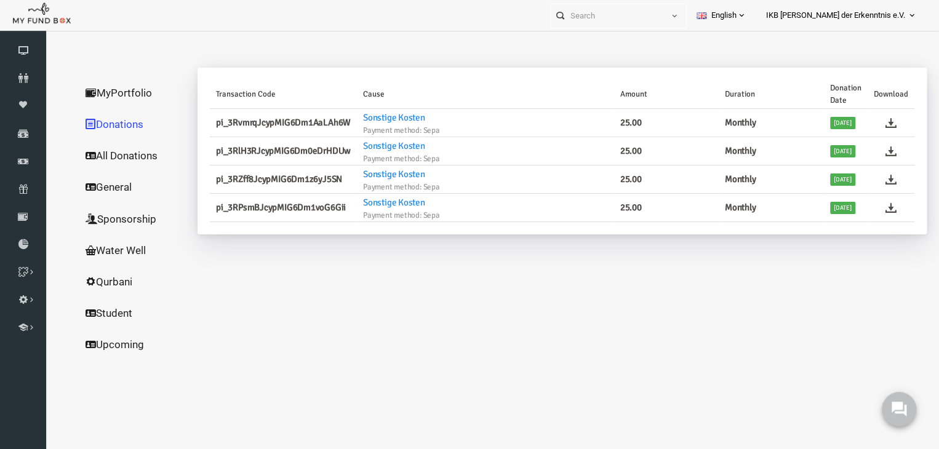
click at [100, 148] on link "All Donations" at bounding box center [118, 156] width 123 height 32
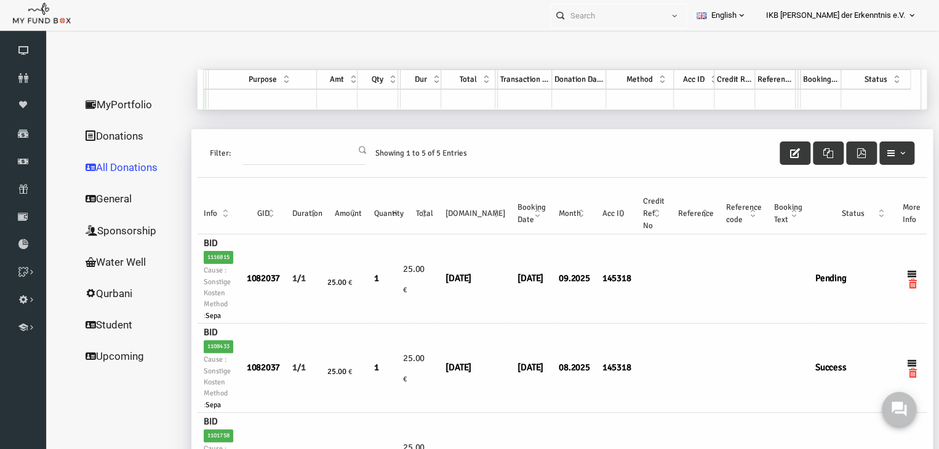
click at [611, 146] on div "Filter: Showing 1 to 5 of 5 Entries" at bounding box center [544, 153] width 729 height 49
click at [96, 193] on link "General" at bounding box center [118, 199] width 123 height 32
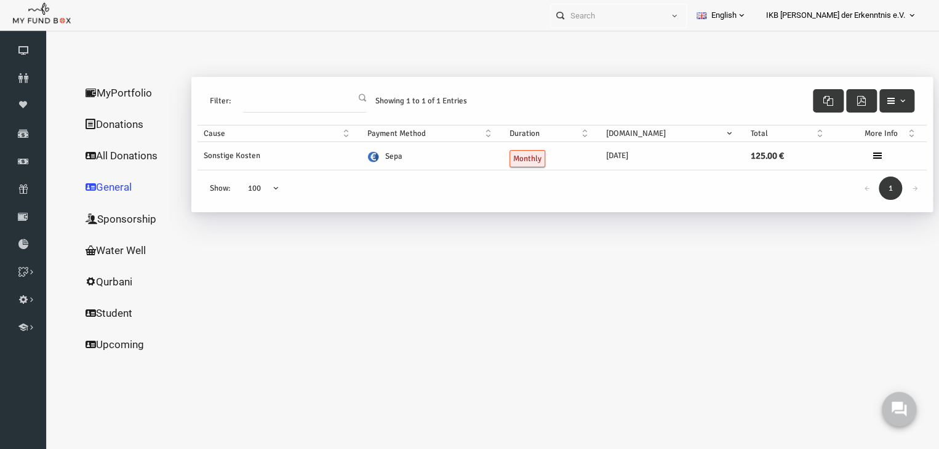
click at [866, 133] on th "More Info" at bounding box center [863, 133] width 92 height 17
click at [858, 152] on icon at bounding box center [859, 156] width 10 height 10
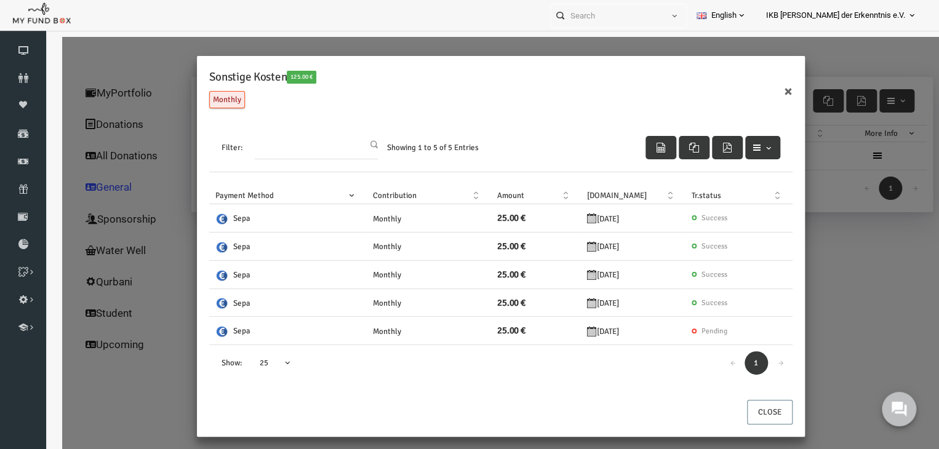
click at [822, 242] on div "Sonstige Kosten 125.00 € Monthly × Filter: Showing 1 to 5 of 5 Entries Payment …" at bounding box center [482, 294] width 877 height 514
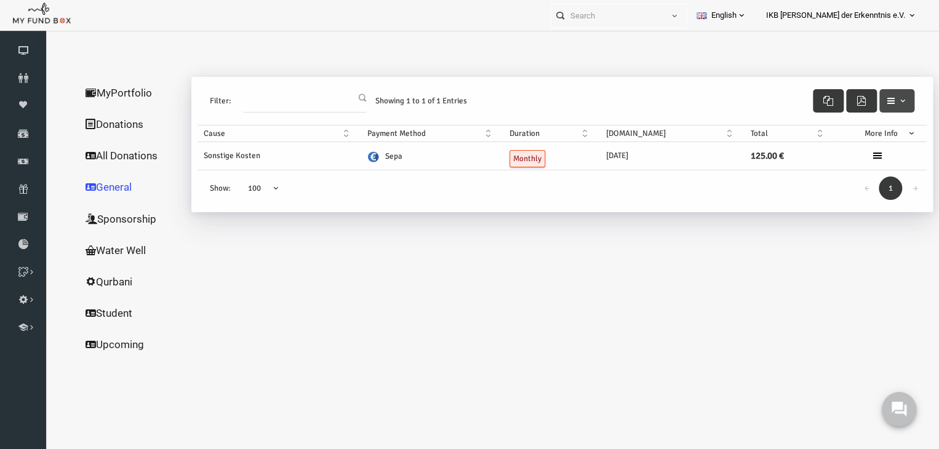
click at [885, 96] on span "button" at bounding box center [885, 101] width 10 height 10
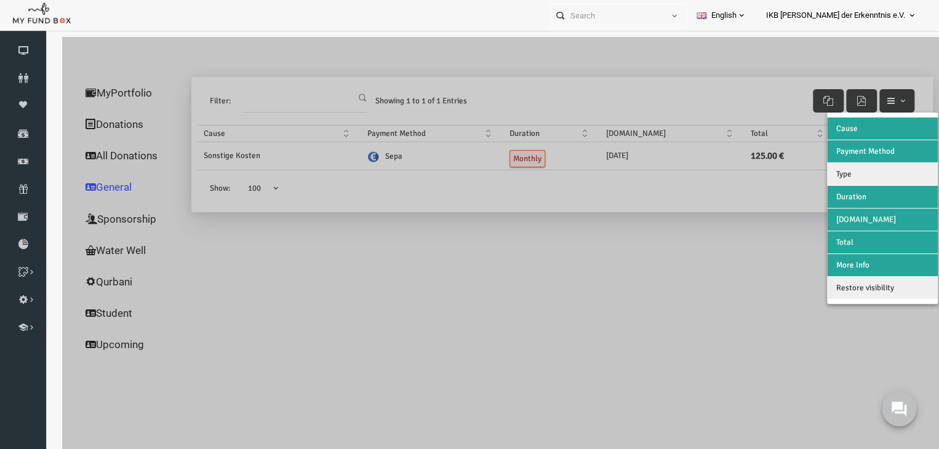
click at [842, 148] on span "Payment Method" at bounding box center [847, 151] width 58 height 10
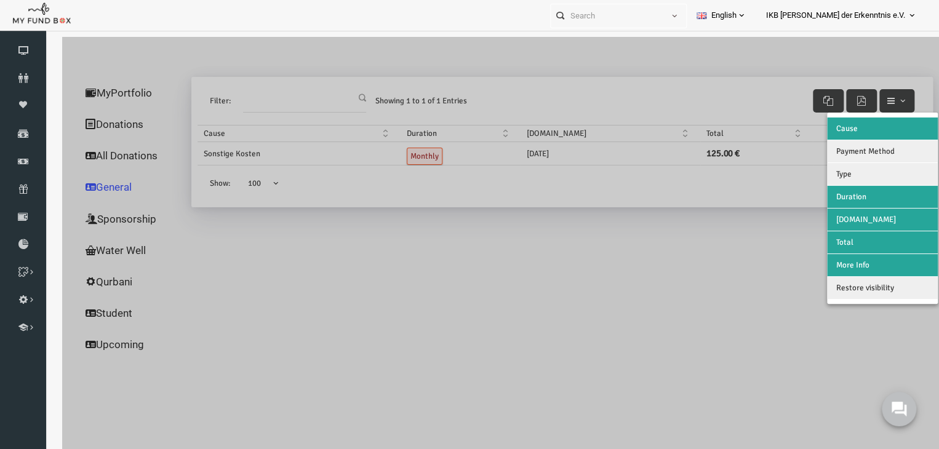
click at [842, 148] on span "Payment Method" at bounding box center [847, 151] width 58 height 10
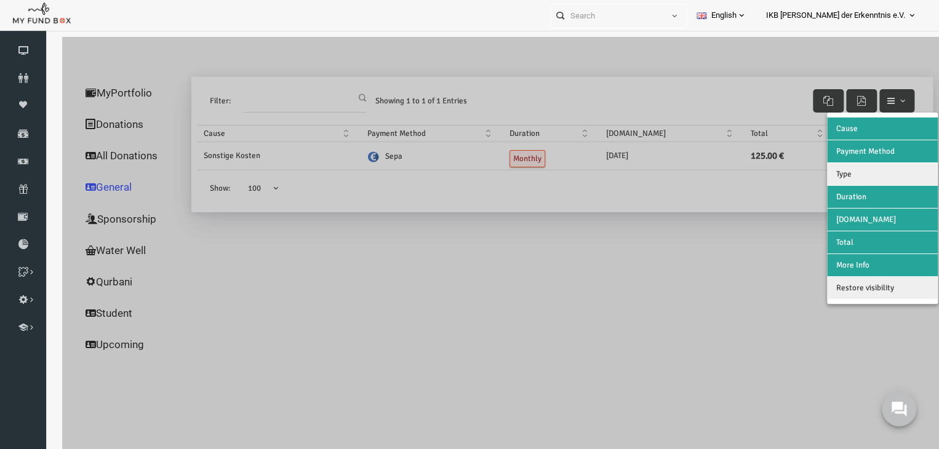
click at [495, 270] on div at bounding box center [482, 294] width 877 height 514
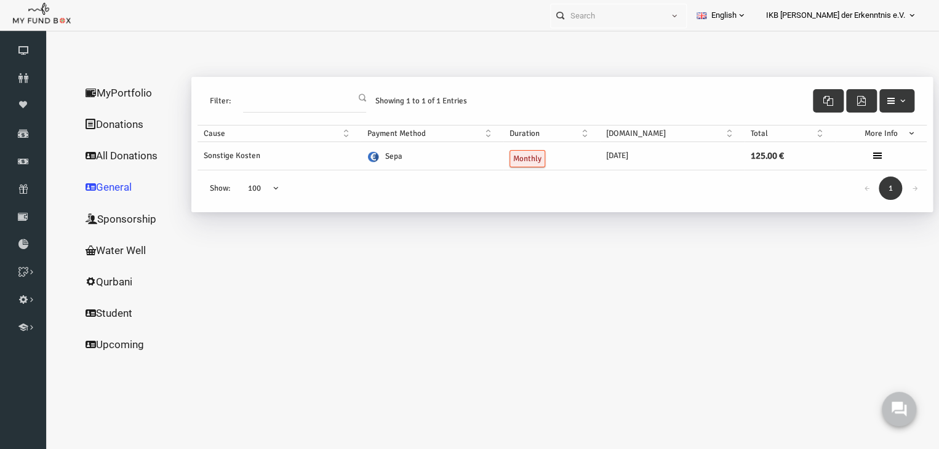
click at [362, 155] on img at bounding box center [355, 157] width 13 height 12
click at [96, 217] on link "Sponsorship" at bounding box center [118, 219] width 123 height 32
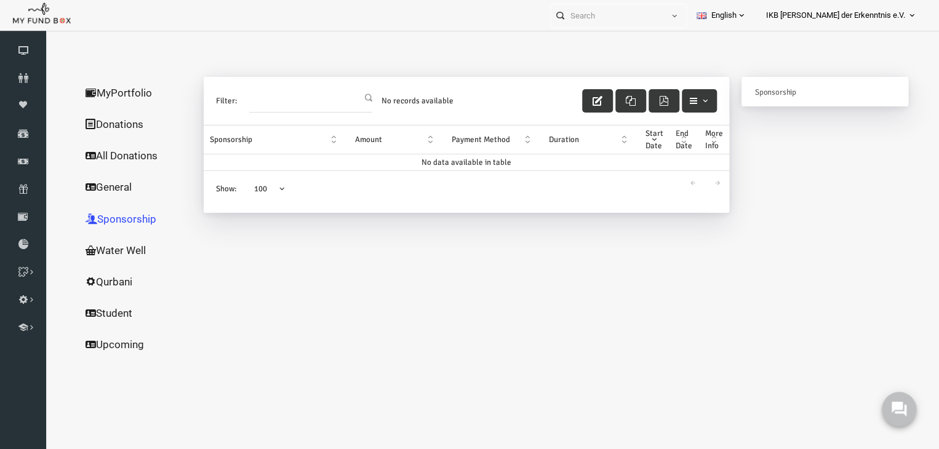
click at [100, 248] on link "Water Well" at bounding box center [118, 250] width 123 height 32
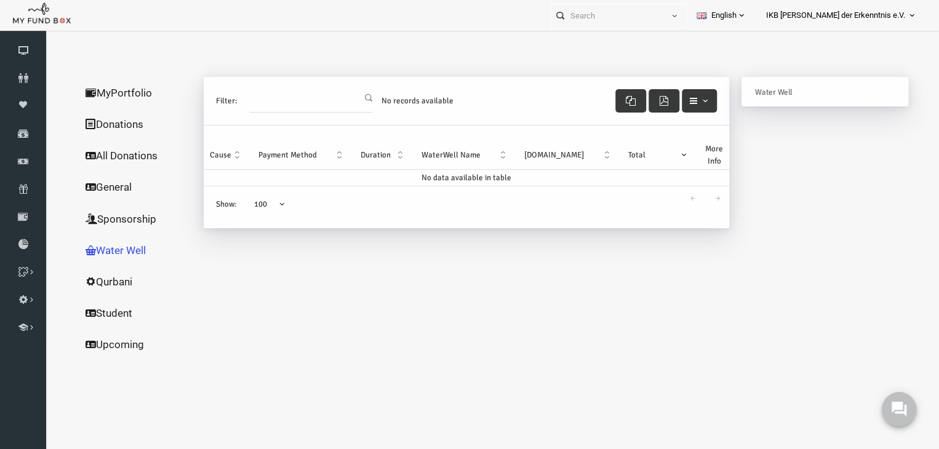
click at [94, 269] on link "Qurbani" at bounding box center [118, 282] width 123 height 32
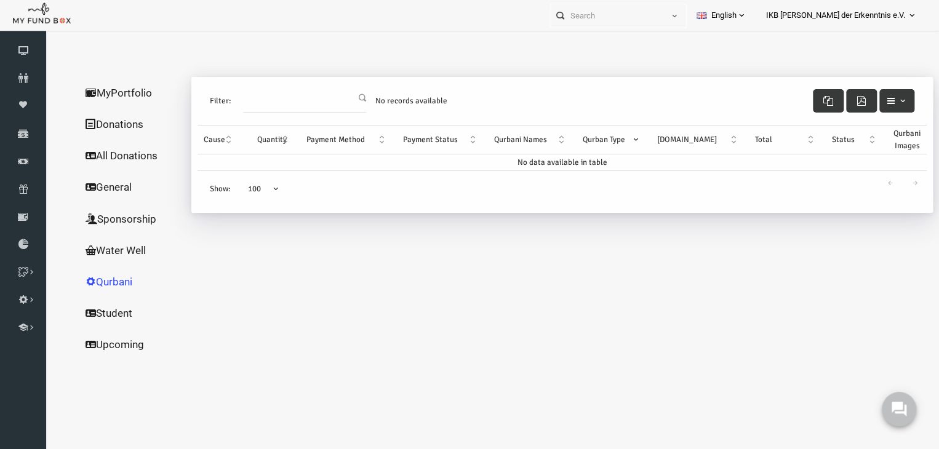
click at [94, 311] on link "Student" at bounding box center [118, 313] width 123 height 32
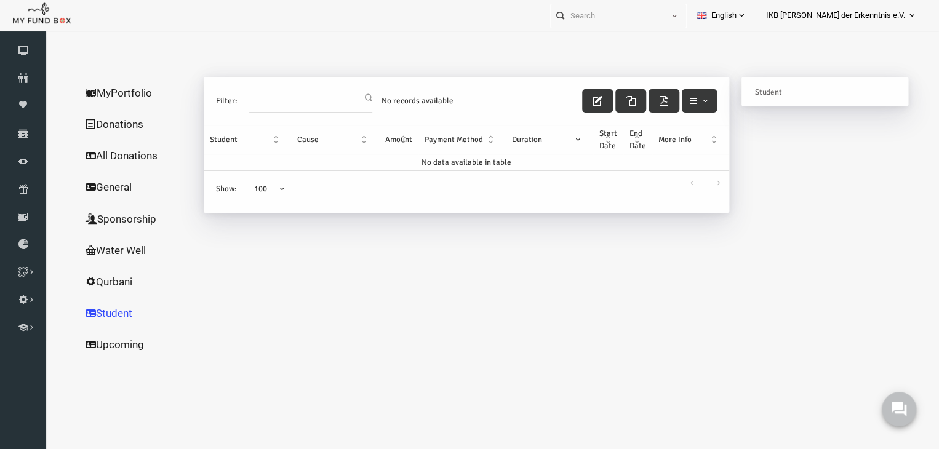
click at [97, 341] on link "Upcoming" at bounding box center [118, 345] width 123 height 32
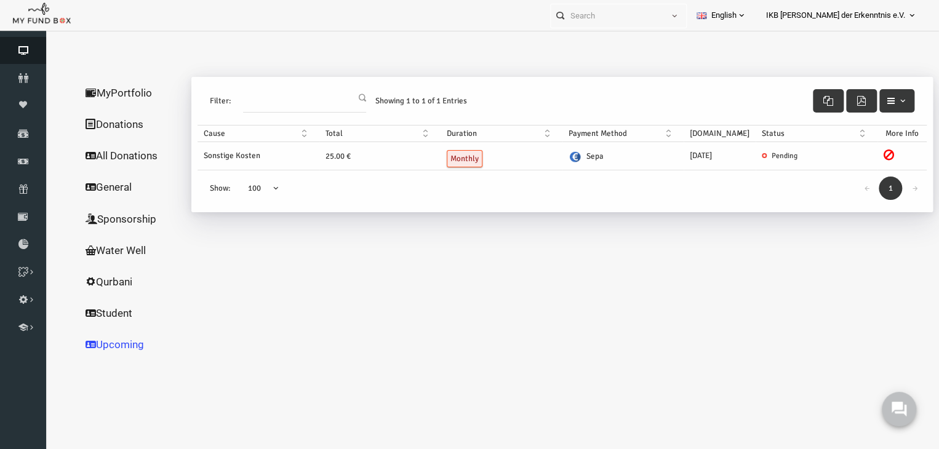
click at [20, 47] on icon at bounding box center [23, 51] width 46 height 10
